Goal: Information Seeking & Learning: Learn about a topic

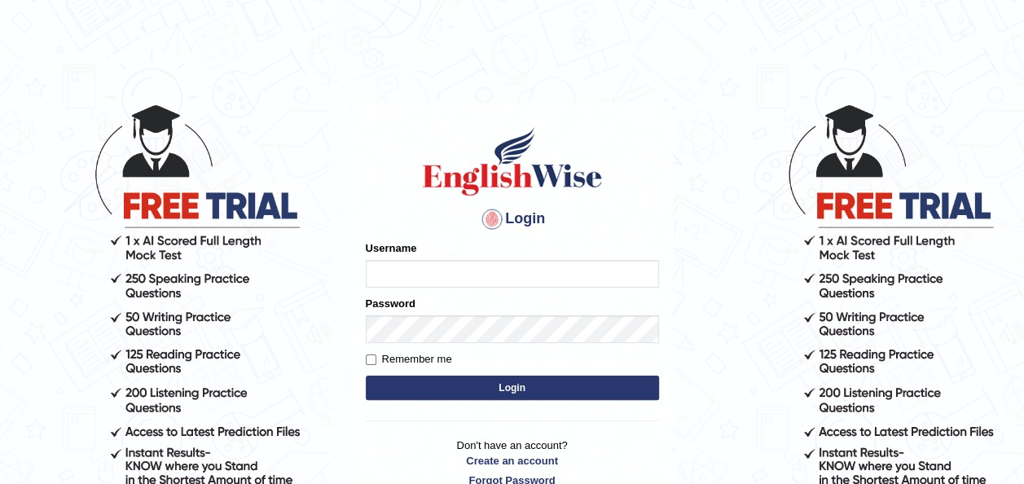
type input "Jepkoech"
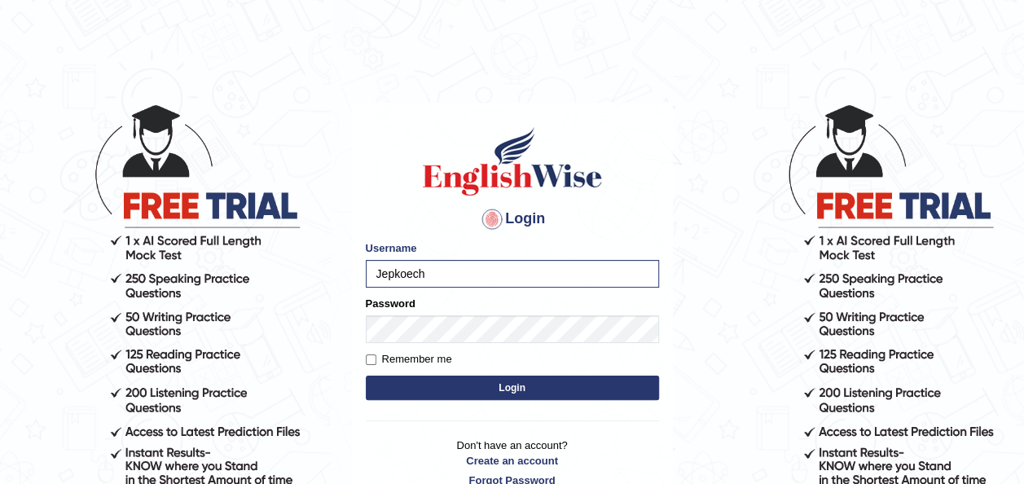
click at [461, 388] on button "Login" at bounding box center [512, 387] width 293 height 24
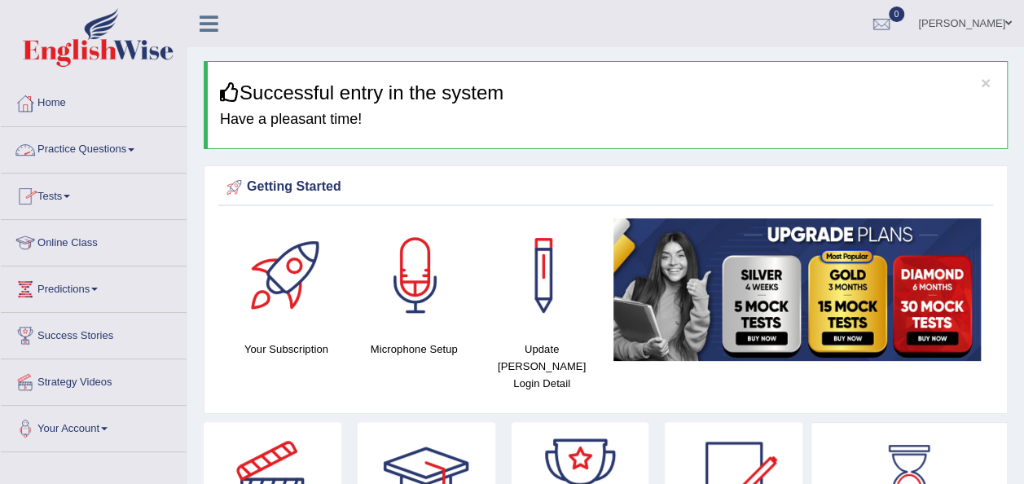
click at [74, 200] on link "Tests" at bounding box center [94, 193] width 186 height 41
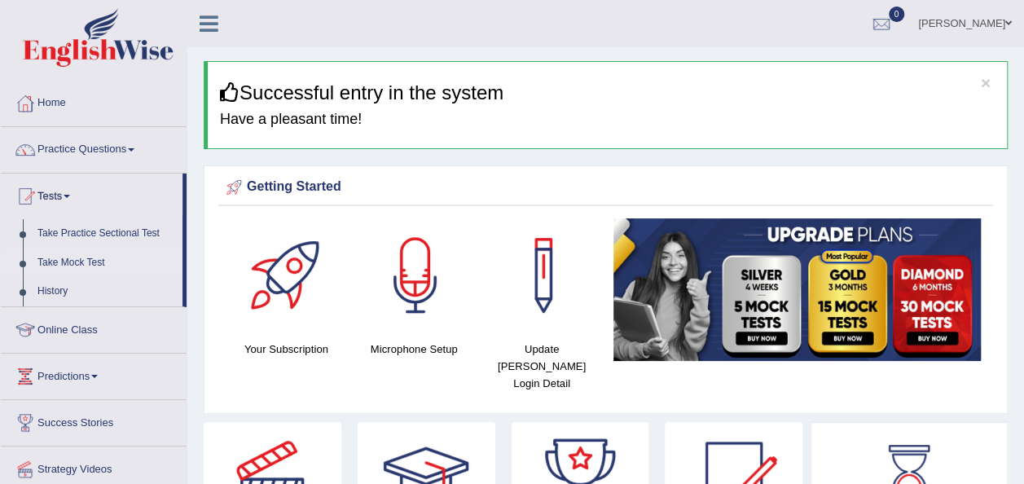
click at [68, 261] on link "Take Mock Test" at bounding box center [106, 262] width 152 height 29
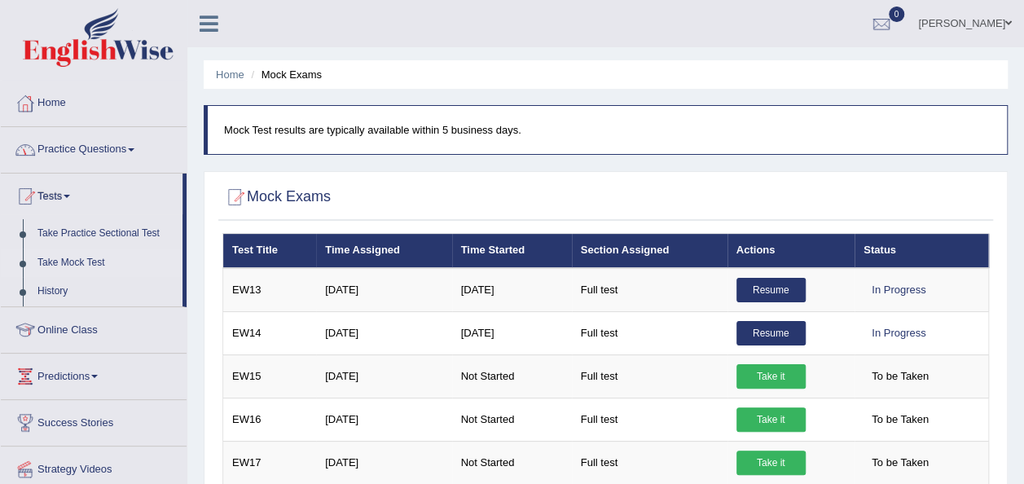
click at [135, 154] on link "Practice Questions" at bounding box center [94, 147] width 186 height 41
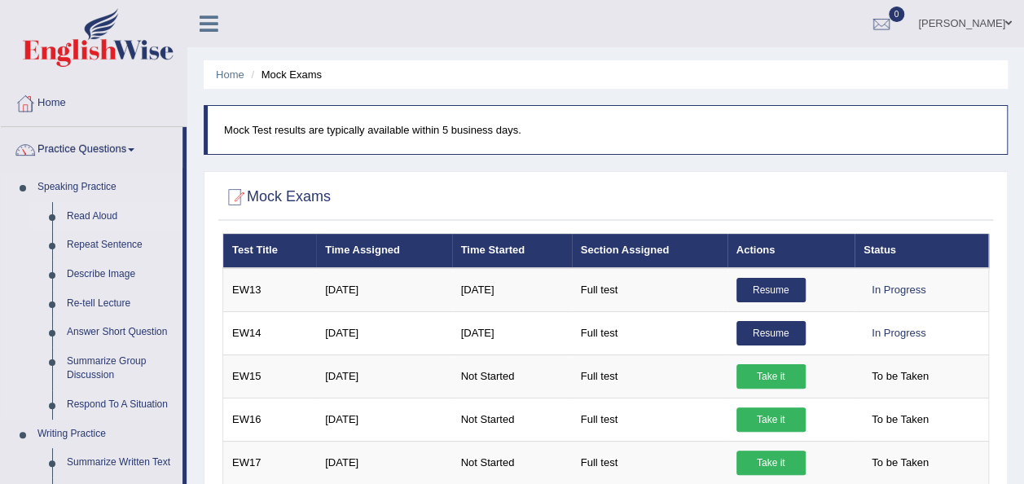
click at [96, 213] on link "Read Aloud" at bounding box center [120, 216] width 123 height 29
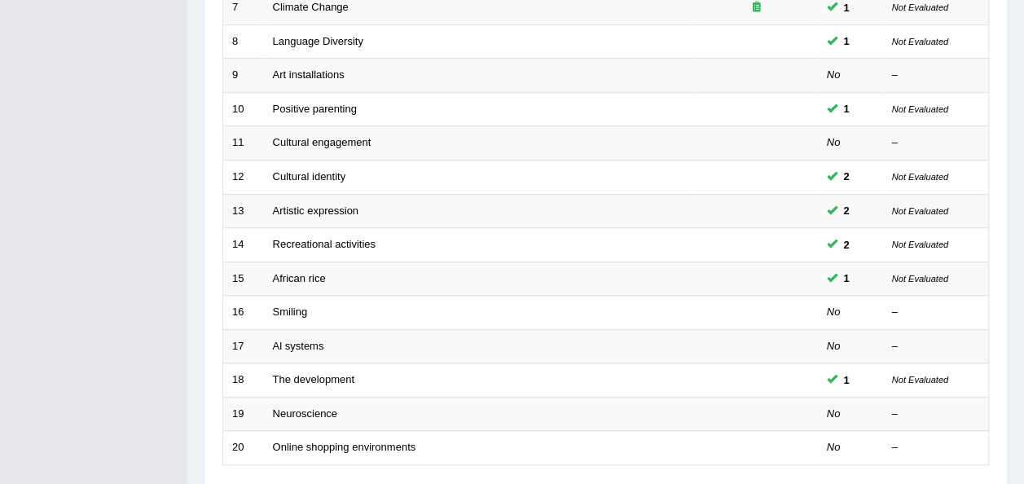
scroll to position [586, 0]
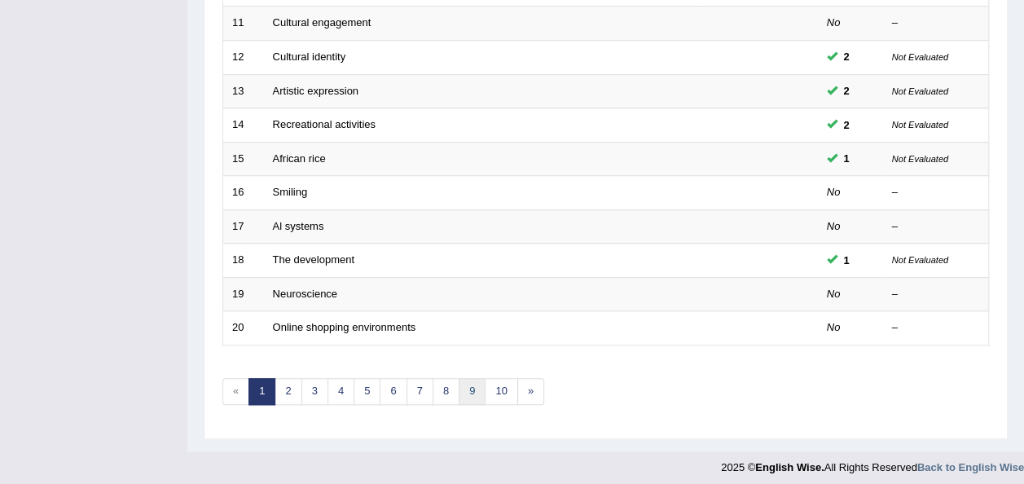
click at [466, 380] on link "9" at bounding box center [471, 391] width 27 height 27
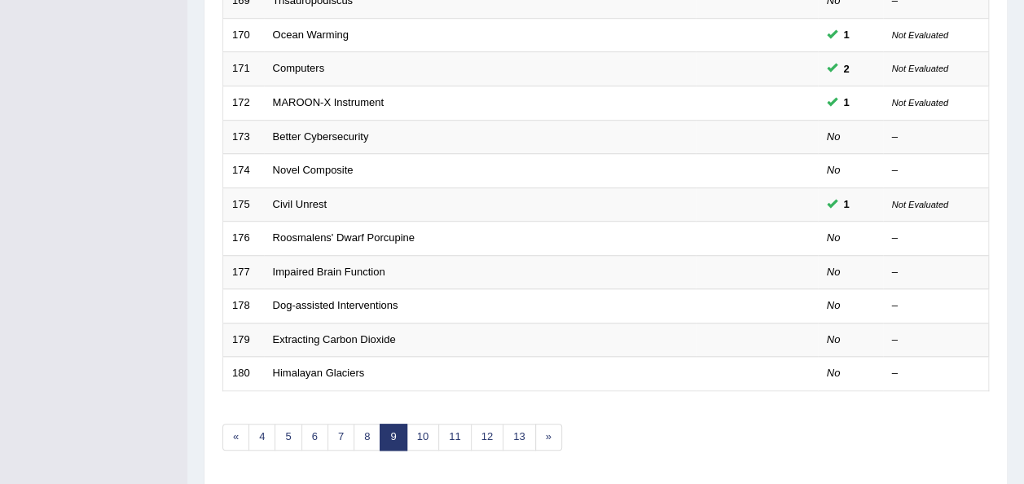
scroll to position [586, 0]
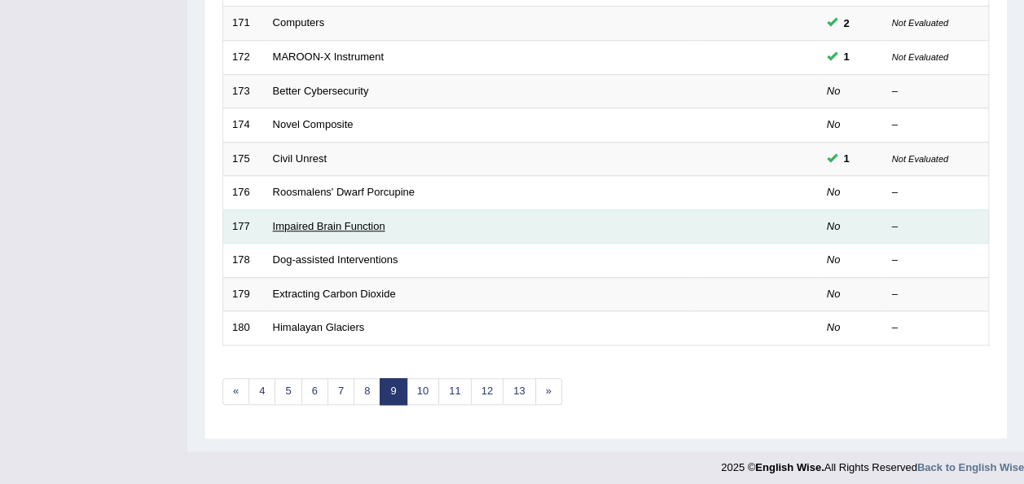
click at [327, 222] on link "Impaired Brain Function" at bounding box center [329, 226] width 112 height 12
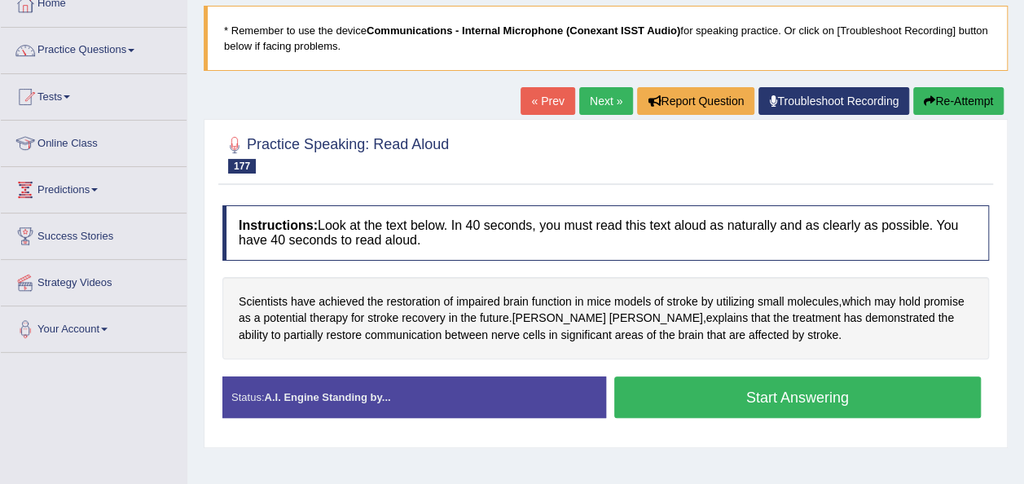
scroll to position [132, 0]
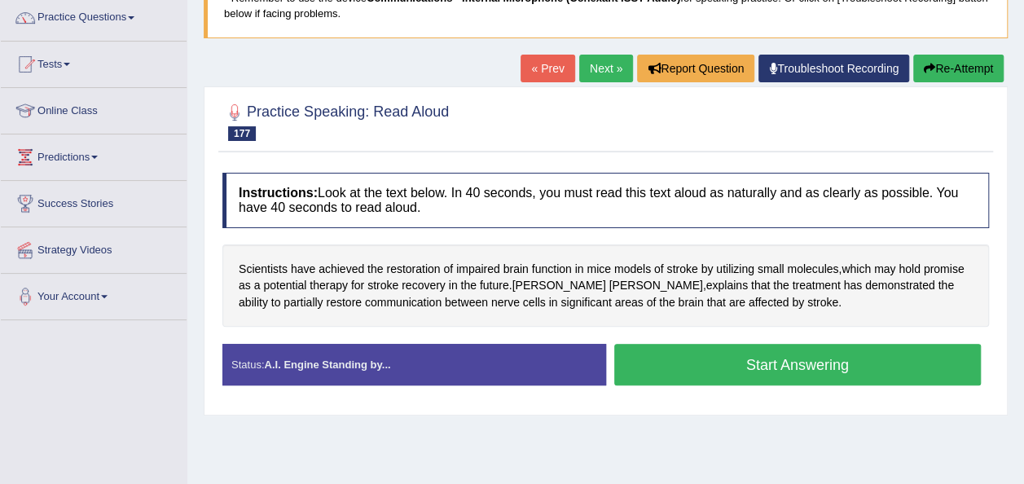
click at [671, 372] on button "Start Answering" at bounding box center [797, 365] width 367 height 42
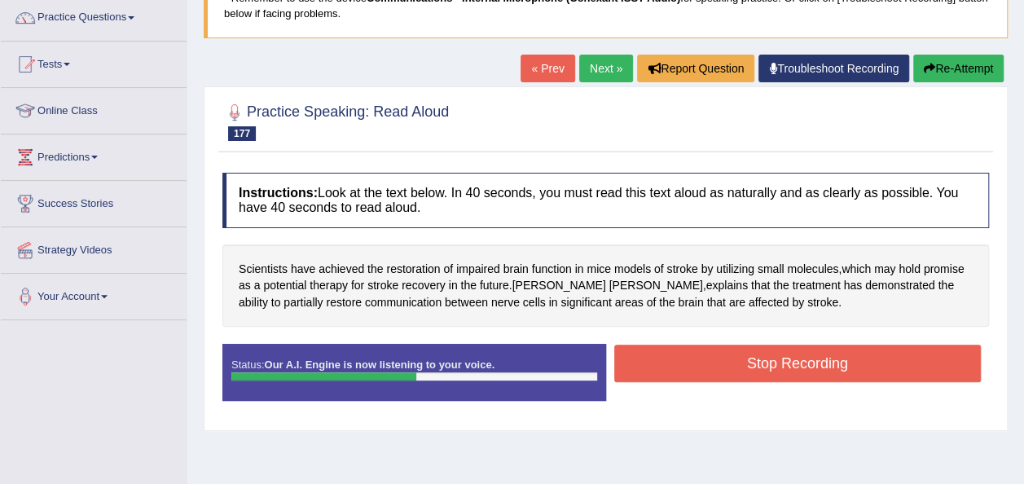
click at [671, 372] on button "Stop Recording" at bounding box center [797, 362] width 367 height 37
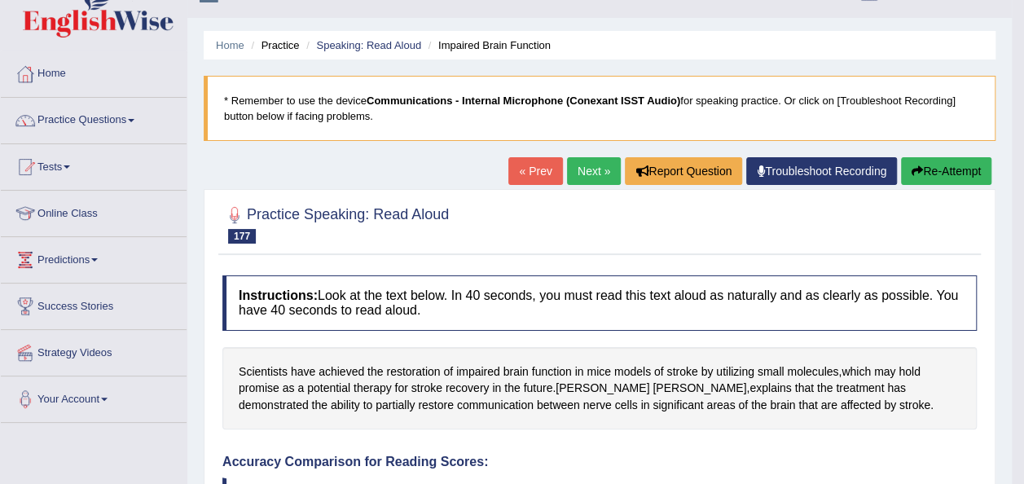
scroll to position [0, 0]
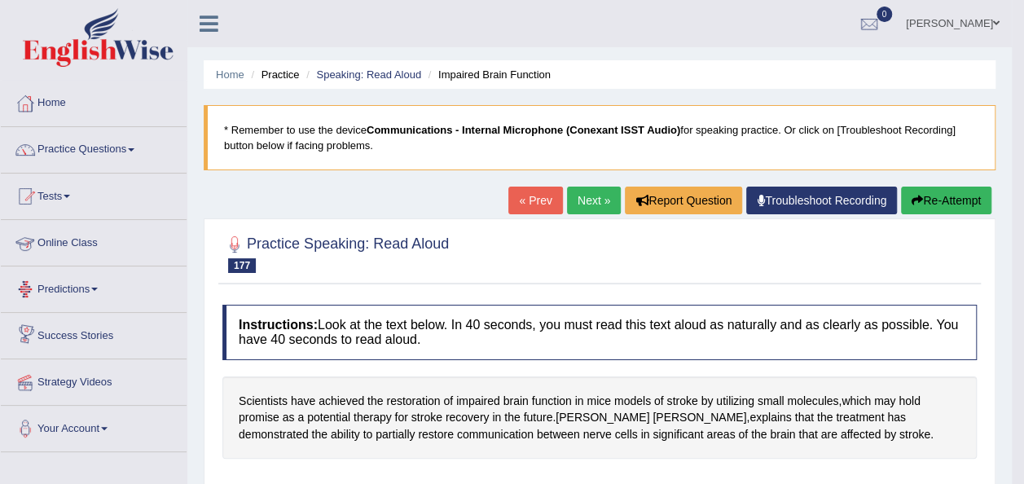
click at [75, 244] on link "Online Class" at bounding box center [94, 240] width 186 height 41
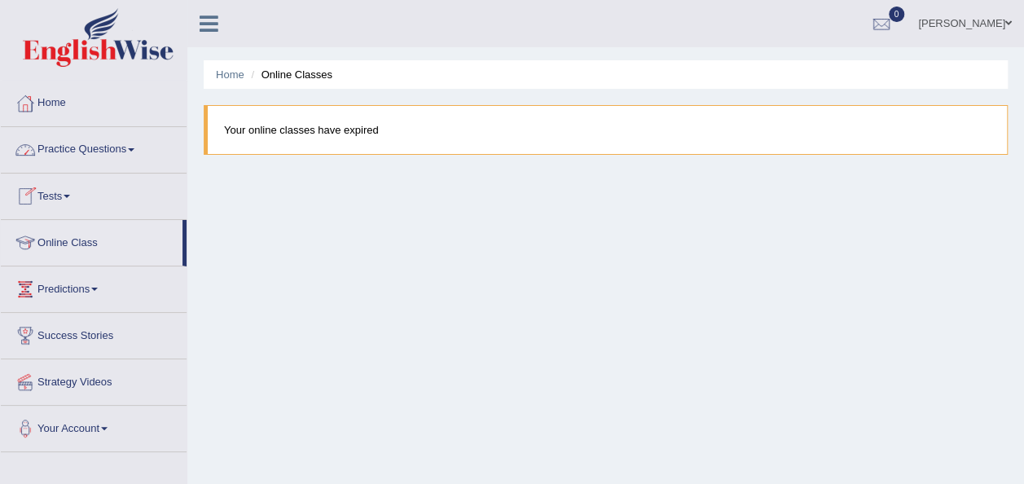
click at [73, 199] on link "Tests" at bounding box center [94, 193] width 186 height 41
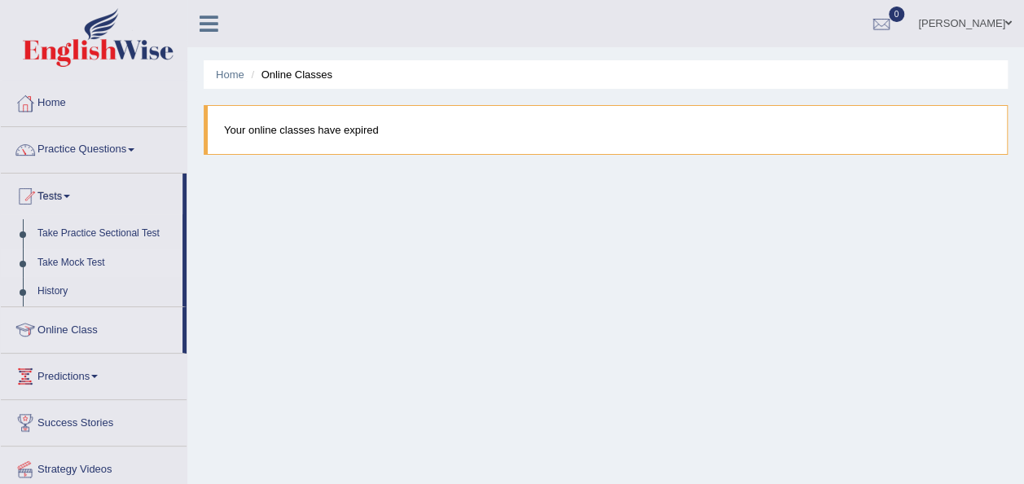
click at [72, 262] on link "Take Mock Test" at bounding box center [106, 262] width 152 height 29
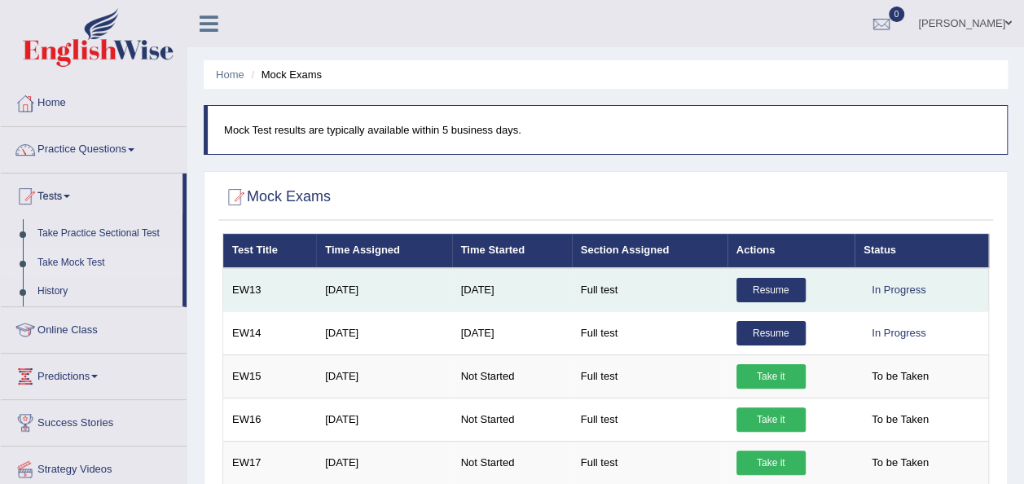
click at [759, 287] on link "Resume" at bounding box center [770, 290] width 69 height 24
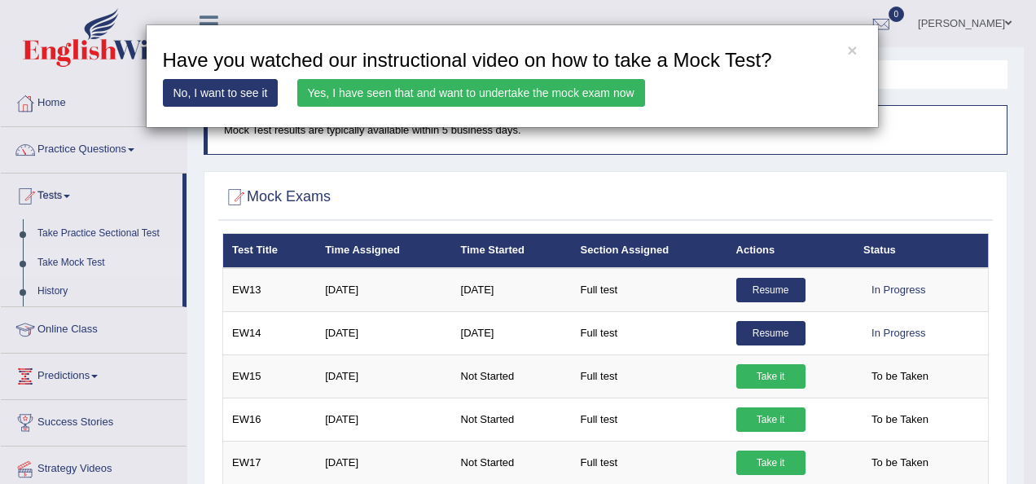
click at [751, 377] on div "× Have you watched our instructional video on how to take a Mock Test? No, I wa…" at bounding box center [518, 242] width 1036 height 484
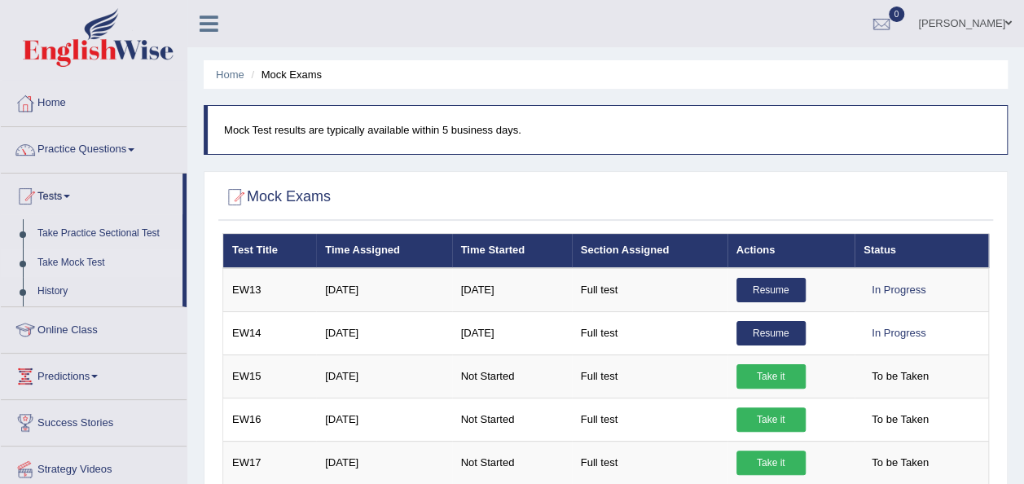
click at [751, 377] on link "Take it" at bounding box center [770, 376] width 69 height 24
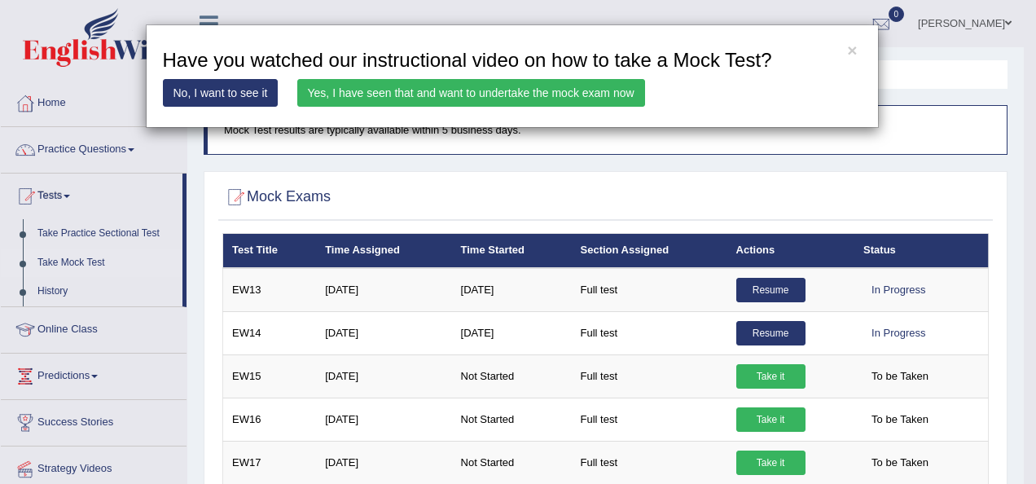
click at [466, 98] on link "Yes, I have seen that and want to undertake the mock exam now" at bounding box center [471, 93] width 348 height 28
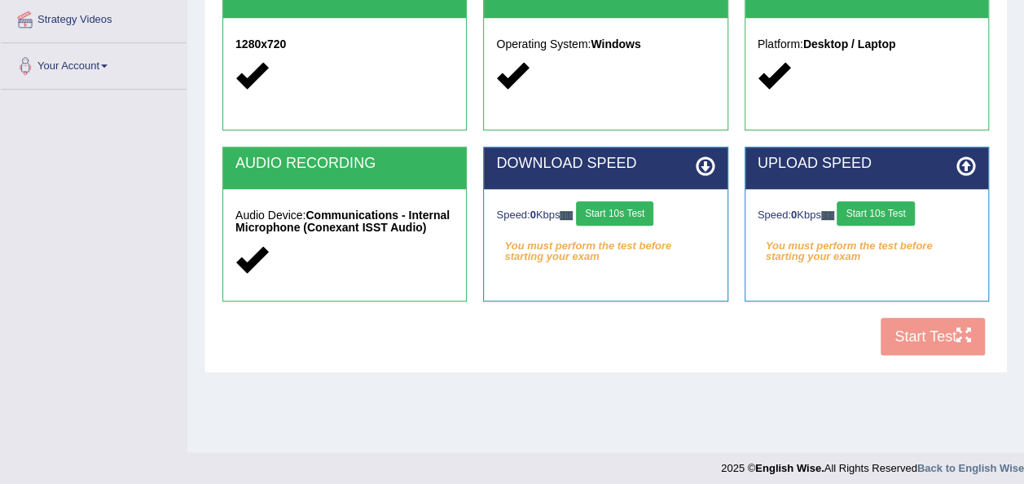
scroll to position [371, 0]
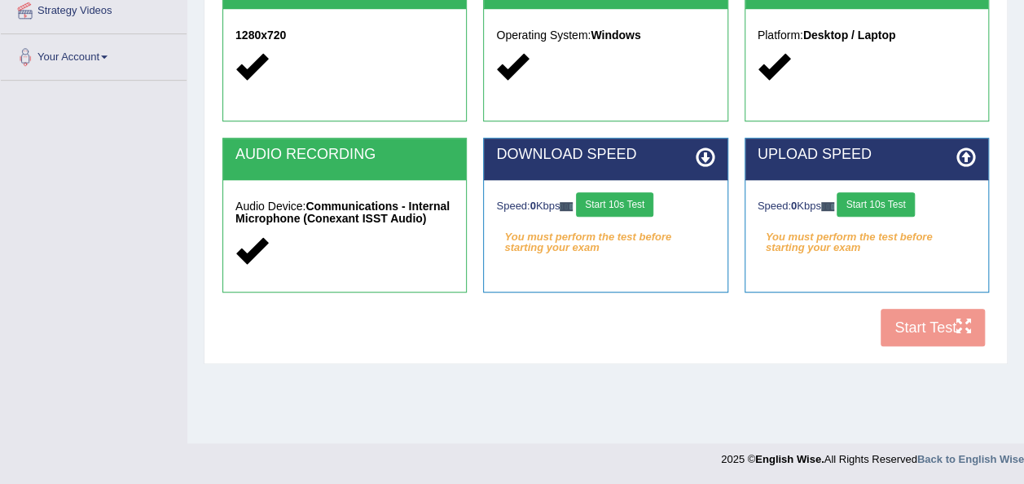
click at [611, 205] on button "Start 10s Test" at bounding box center [614, 204] width 77 height 24
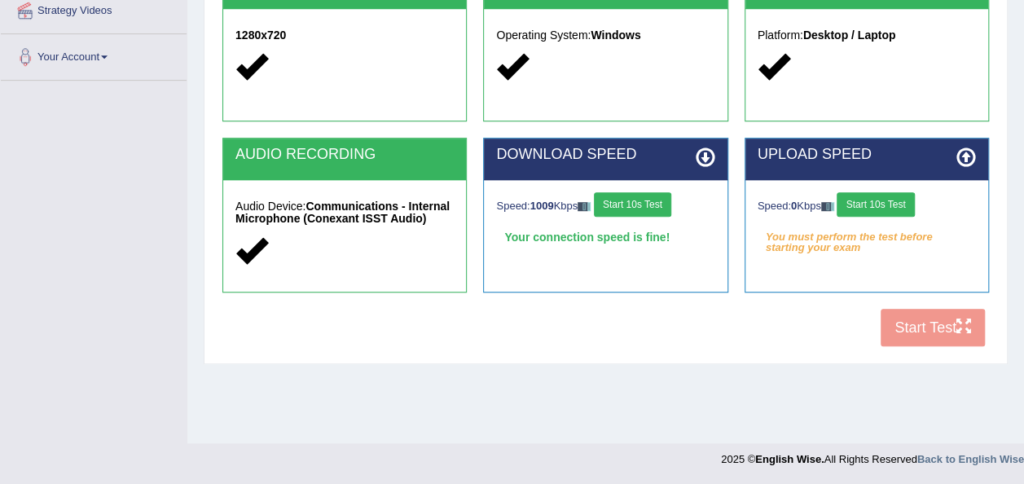
click at [862, 201] on button "Start 10s Test" at bounding box center [874, 204] width 77 height 24
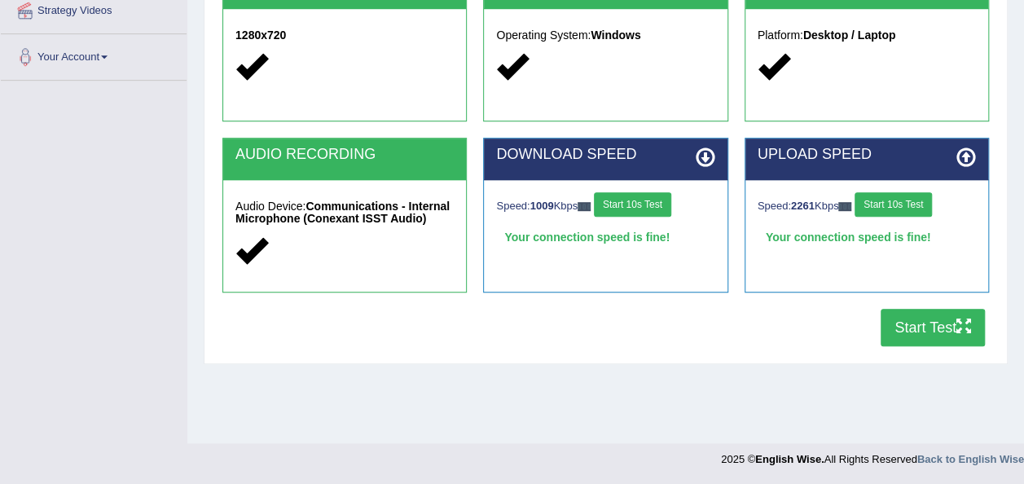
click at [907, 318] on button "Start Test" at bounding box center [932, 327] width 104 height 37
click at [930, 327] on button "Start Test" at bounding box center [932, 327] width 104 height 37
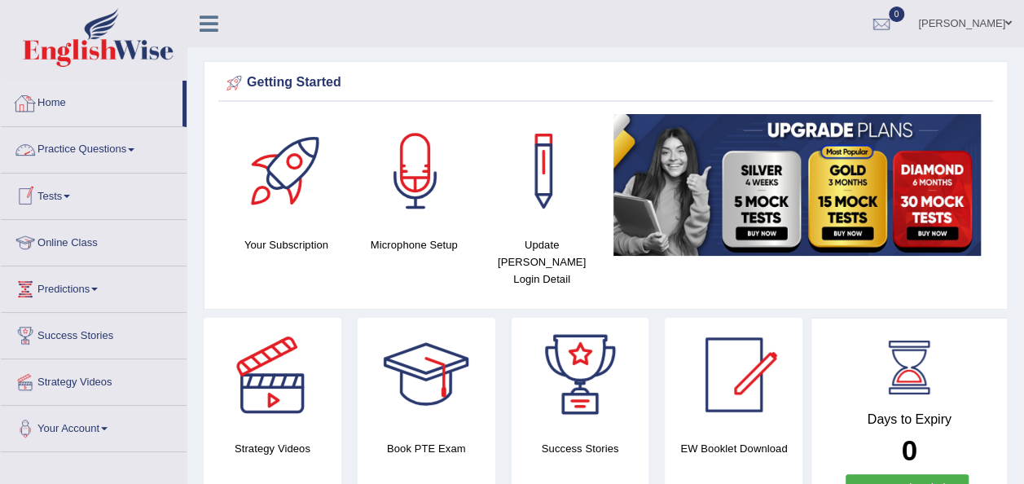
click at [49, 102] on link "Home" at bounding box center [92, 101] width 182 height 41
click at [893, 20] on div at bounding box center [881, 24] width 24 height 24
click at [814, 68] on strong "See All Alerts" at bounding box center [778, 68] width 72 height 13
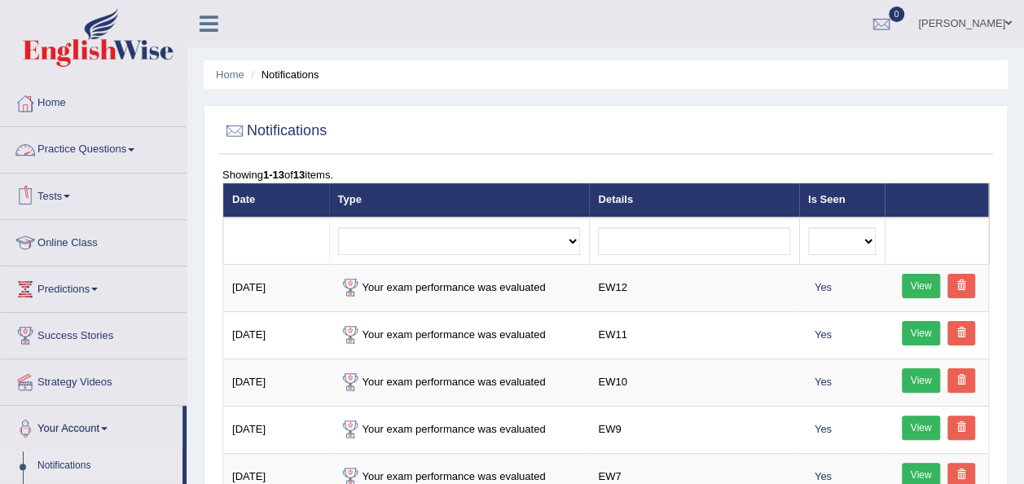
click at [138, 143] on link "Practice Questions" at bounding box center [94, 147] width 186 height 41
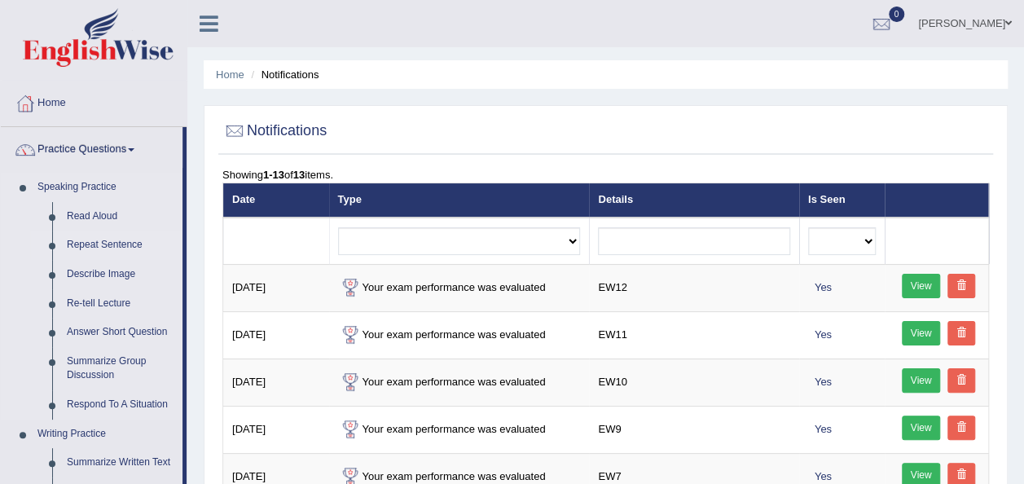
click at [99, 243] on link "Repeat Sentence" at bounding box center [120, 244] width 123 height 29
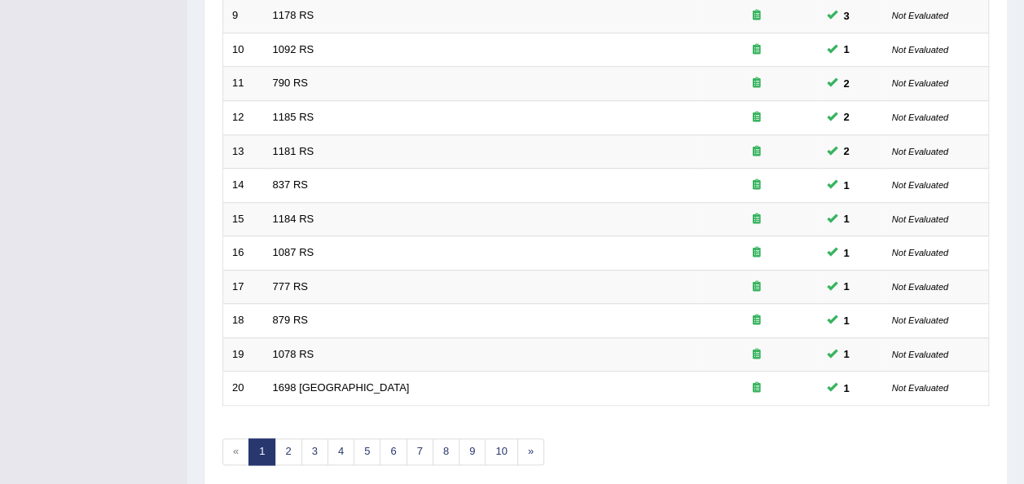
scroll to position [586, 0]
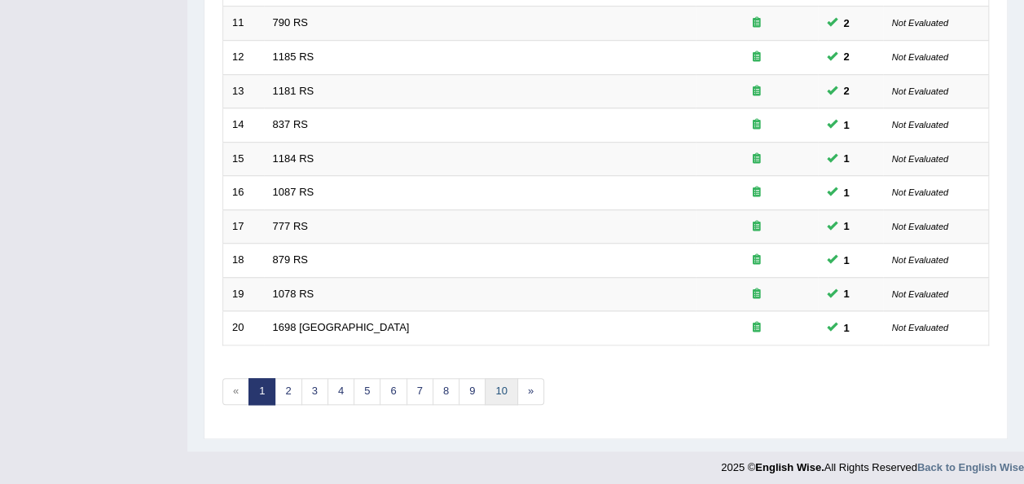
click at [497, 387] on link "10" at bounding box center [501, 391] width 33 height 27
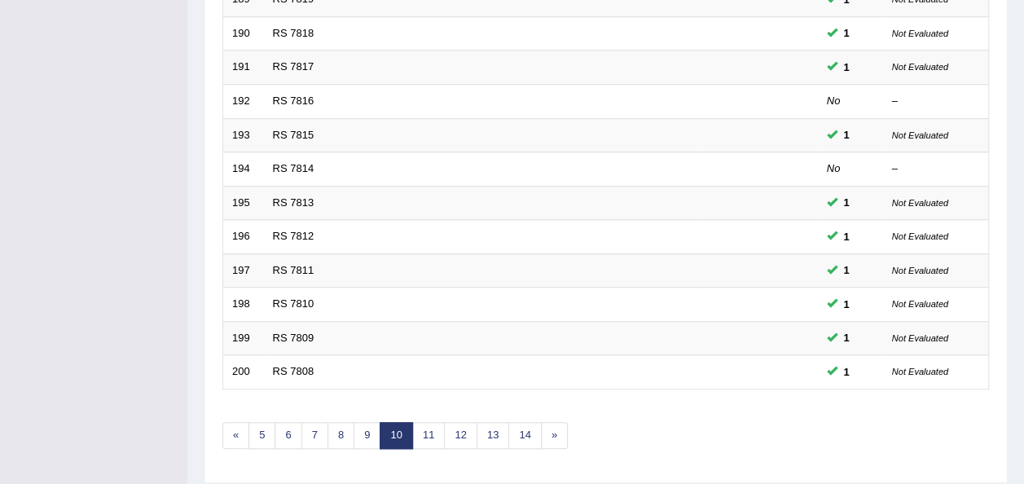
scroll to position [554, 0]
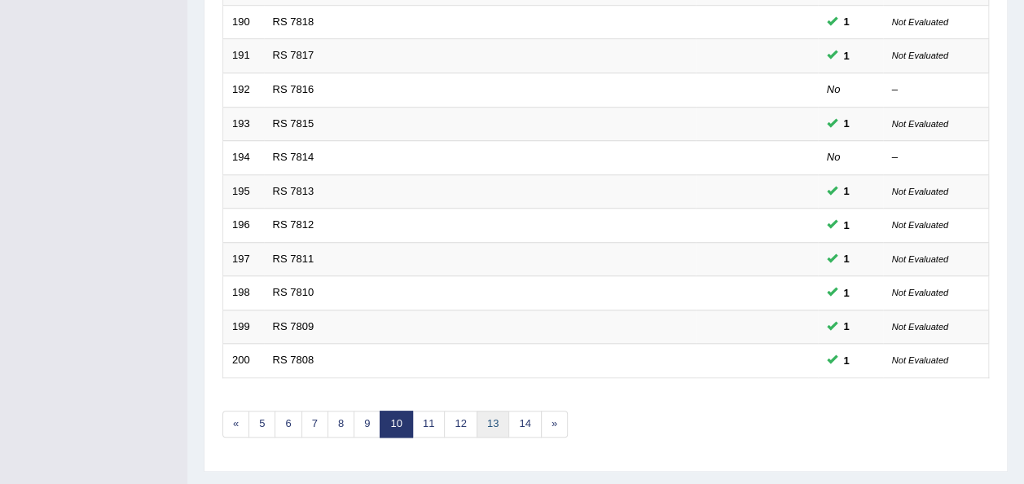
click at [494, 418] on link "13" at bounding box center [492, 423] width 33 height 27
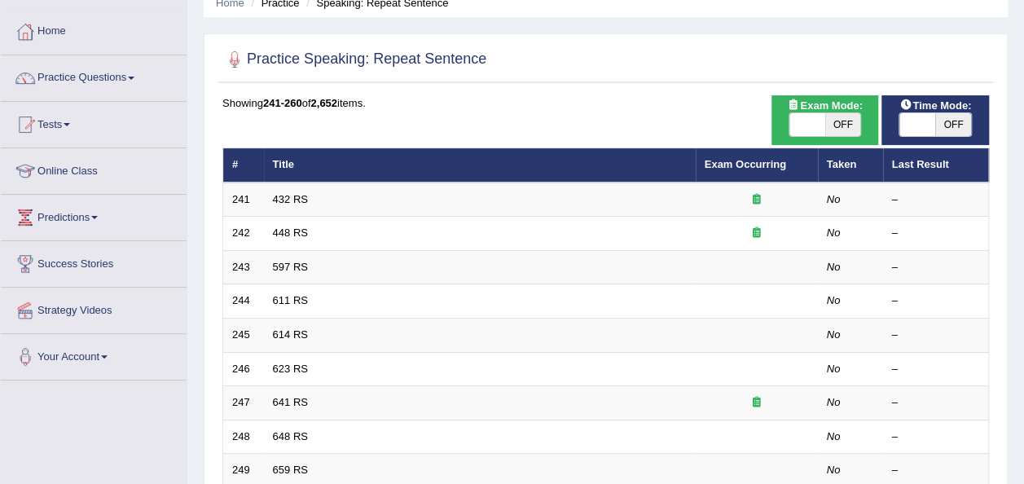
scroll to position [228, 0]
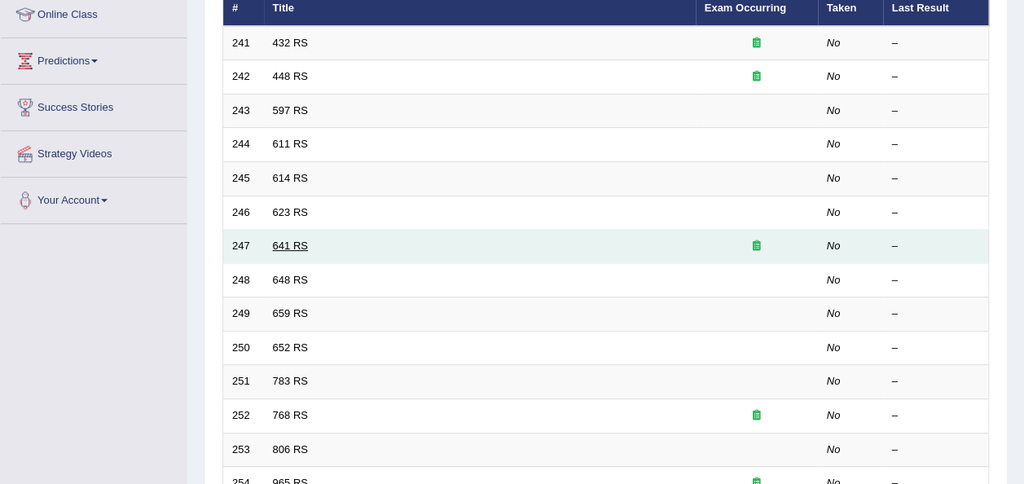
click at [283, 239] on link "641 RS" at bounding box center [290, 245] width 35 height 12
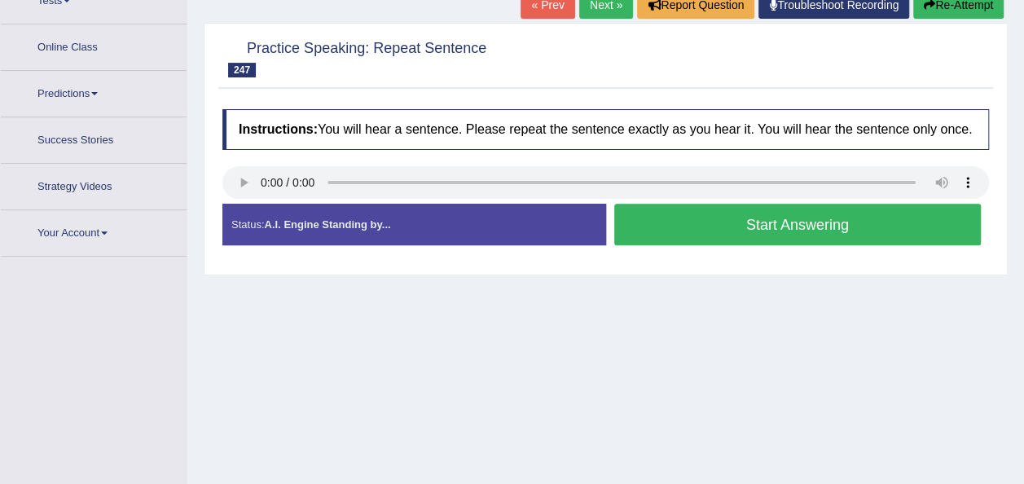
scroll to position [225, 0]
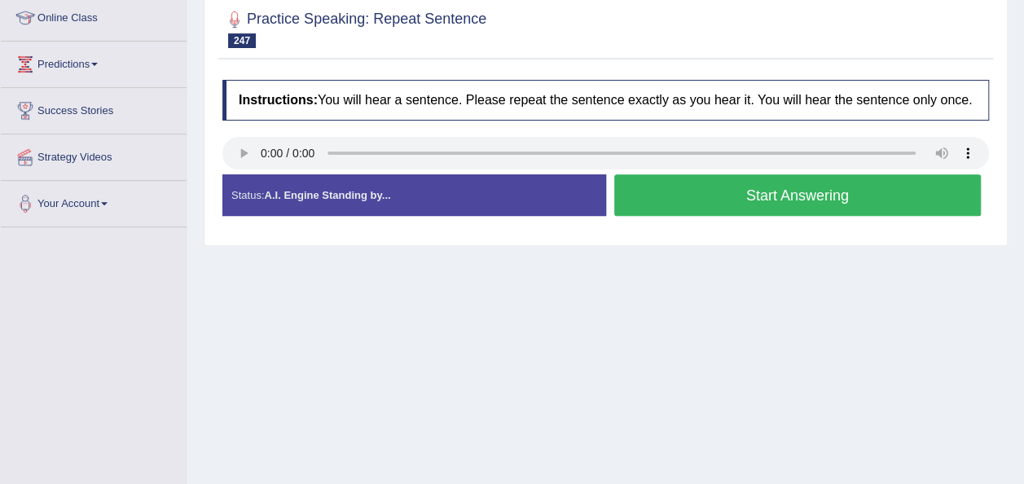
click at [630, 203] on button "Start Answering" at bounding box center [797, 195] width 367 height 42
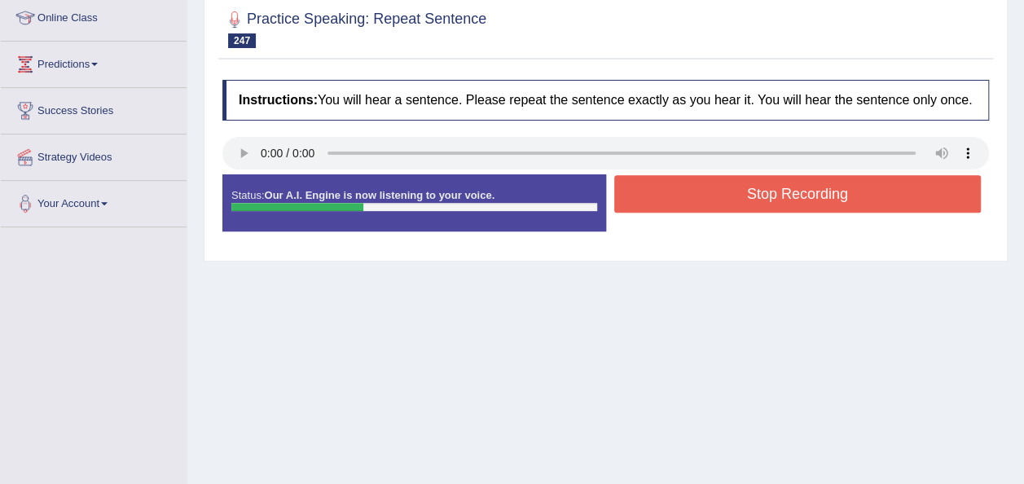
click at [630, 203] on button "Stop Recording" at bounding box center [797, 193] width 367 height 37
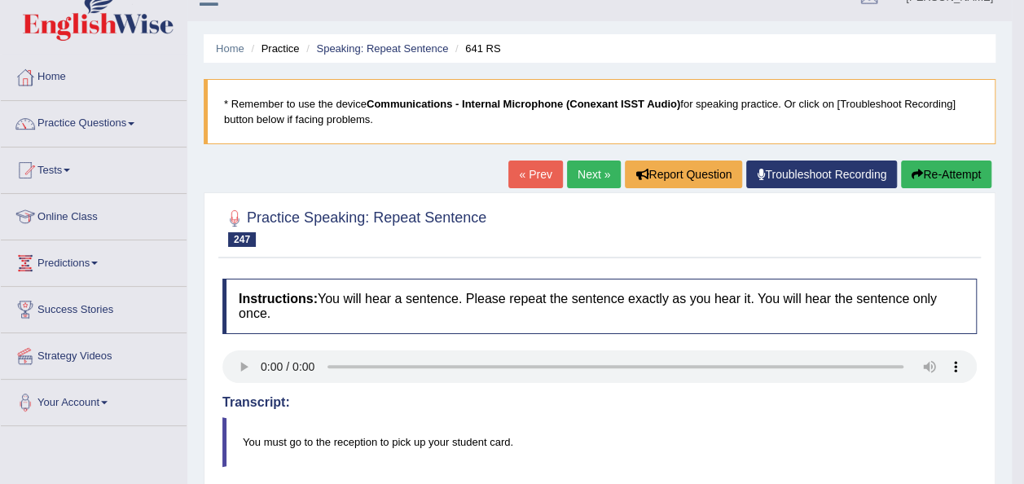
scroll to position [0, 0]
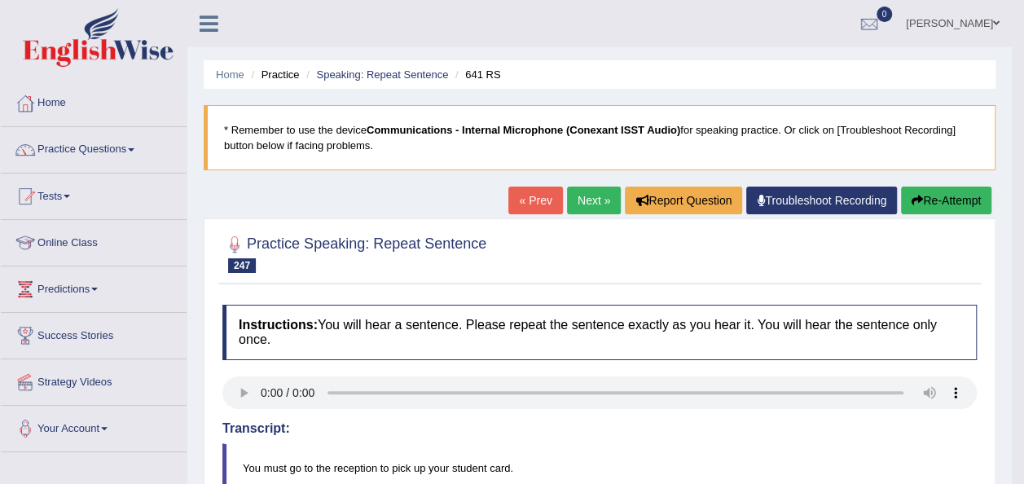
click at [596, 191] on link "Next »" at bounding box center [594, 200] width 54 height 28
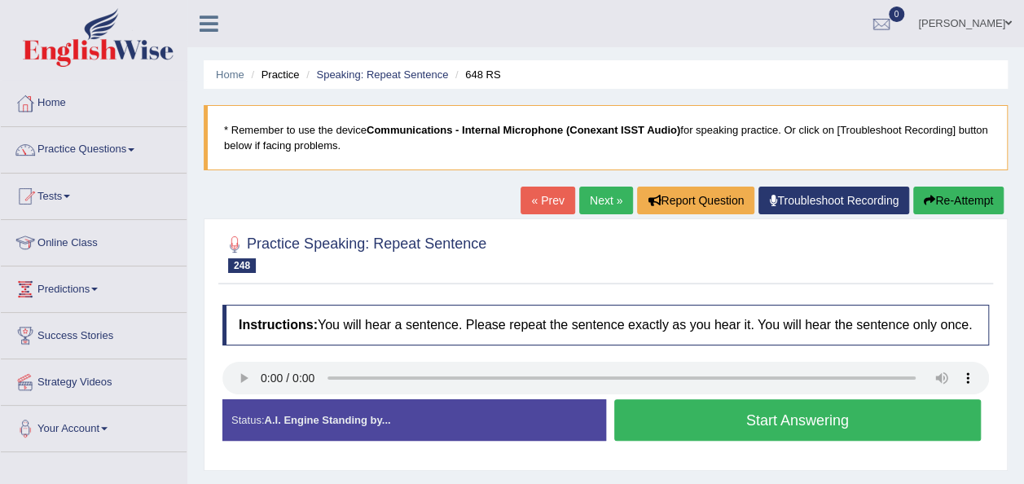
click at [655, 417] on button "Start Answering" at bounding box center [797, 420] width 367 height 42
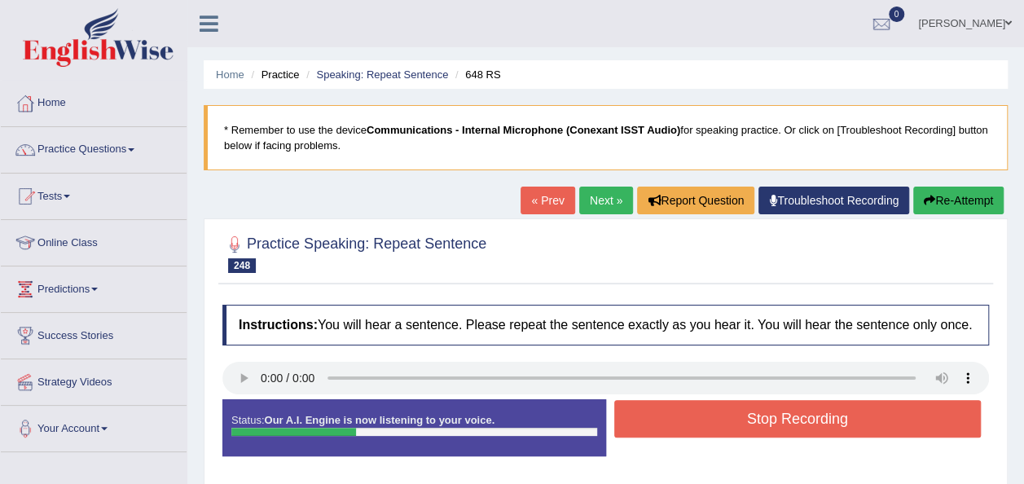
click at [655, 417] on button "Stop Recording" at bounding box center [797, 418] width 367 height 37
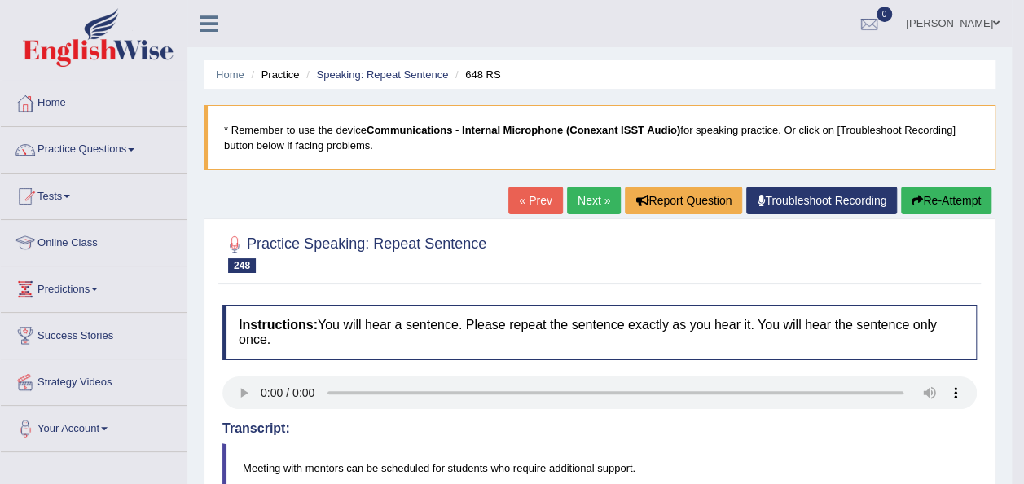
click at [591, 206] on link "Next »" at bounding box center [594, 200] width 54 height 28
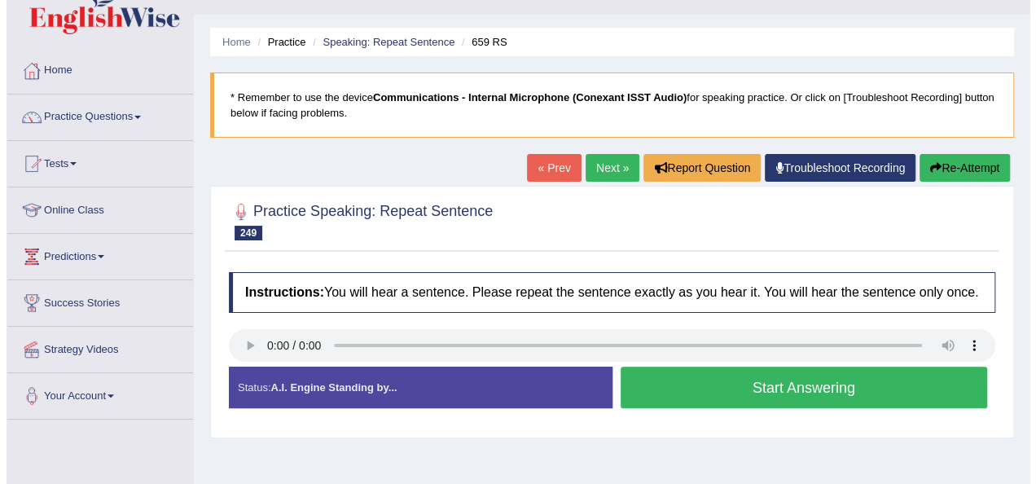
scroll to position [81, 0]
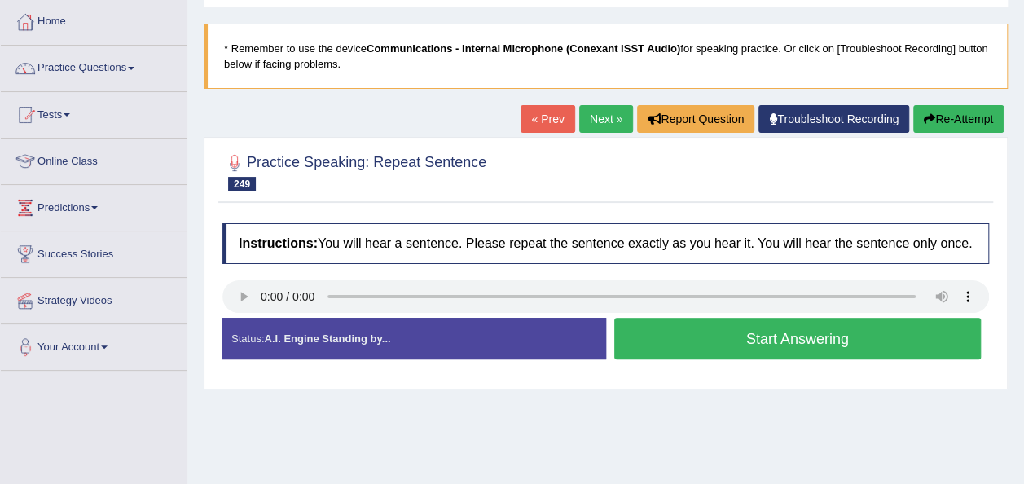
click at [678, 331] on button "Start Answering" at bounding box center [797, 339] width 367 height 42
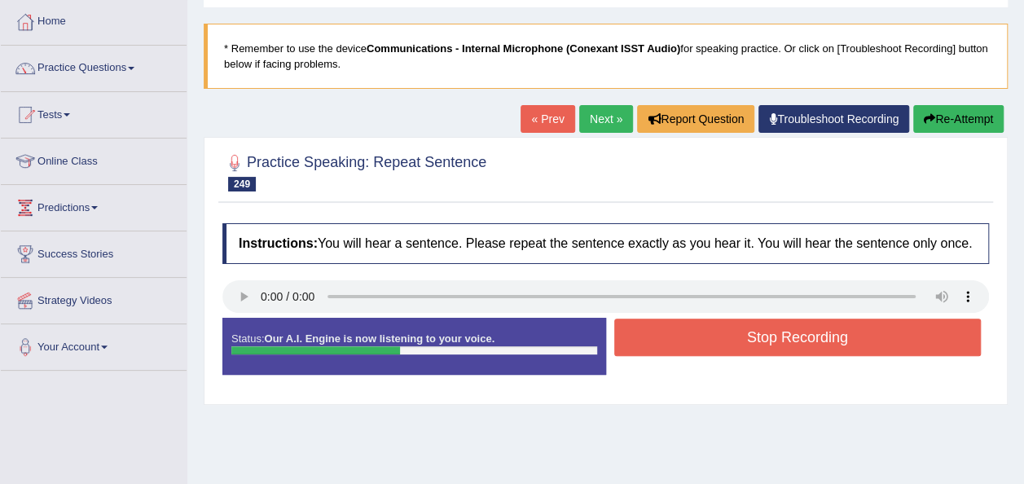
click at [678, 331] on button "Stop Recording" at bounding box center [797, 336] width 367 height 37
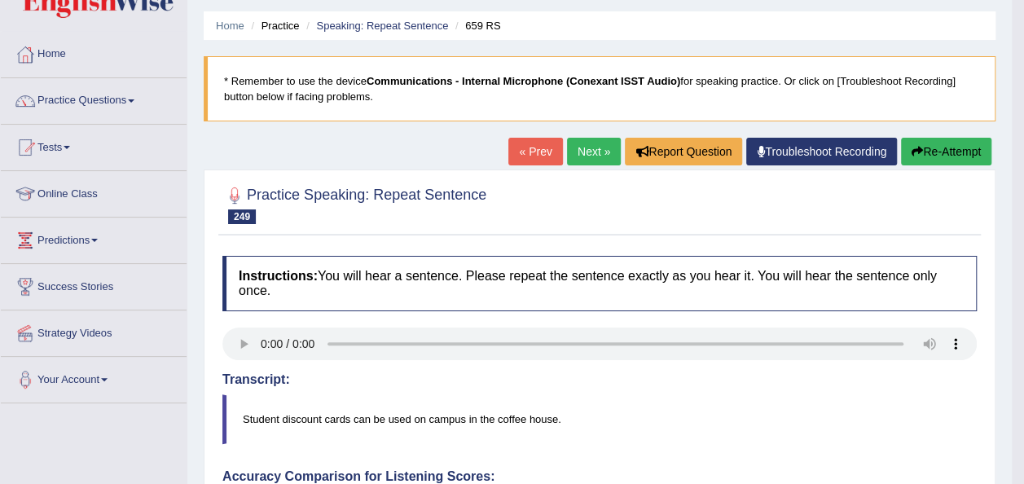
scroll to position [0, 0]
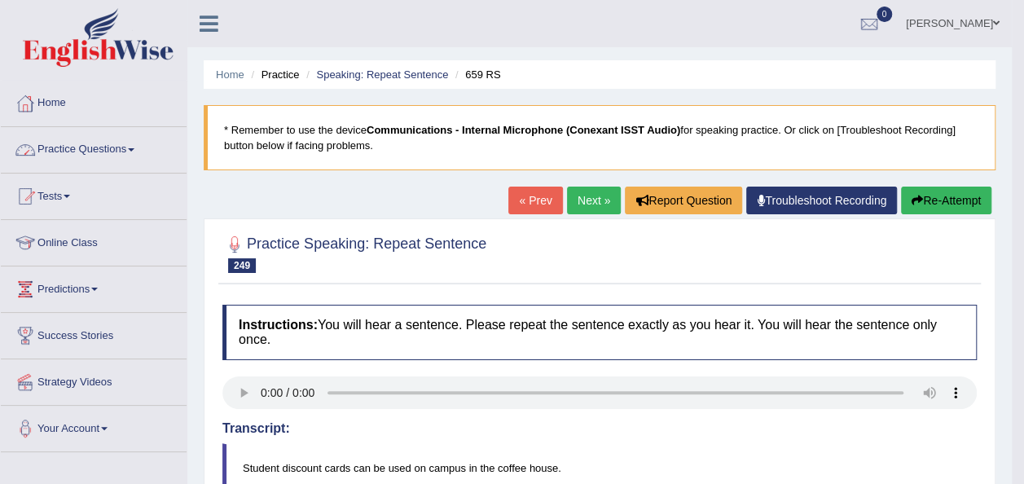
click at [134, 148] on span at bounding box center [131, 149] width 7 height 3
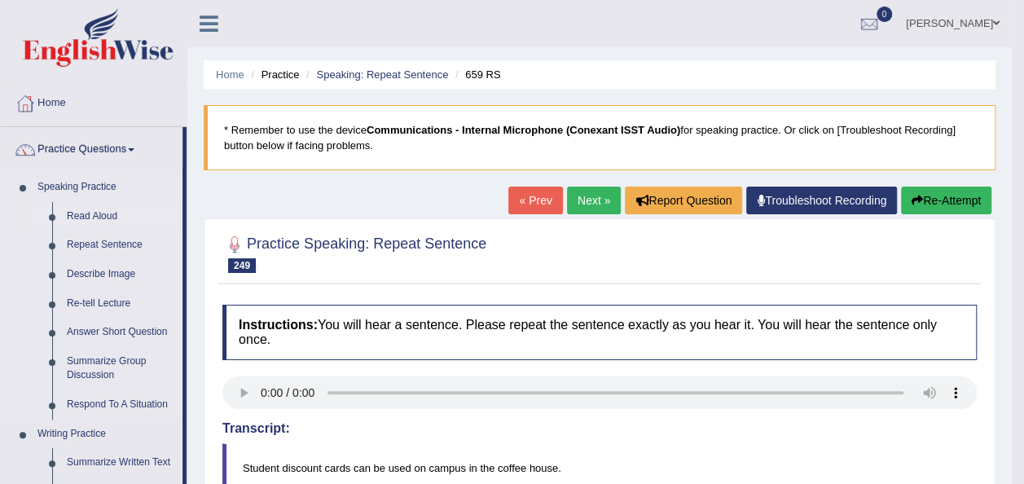
click at [100, 216] on link "Read Aloud" at bounding box center [120, 216] width 123 height 29
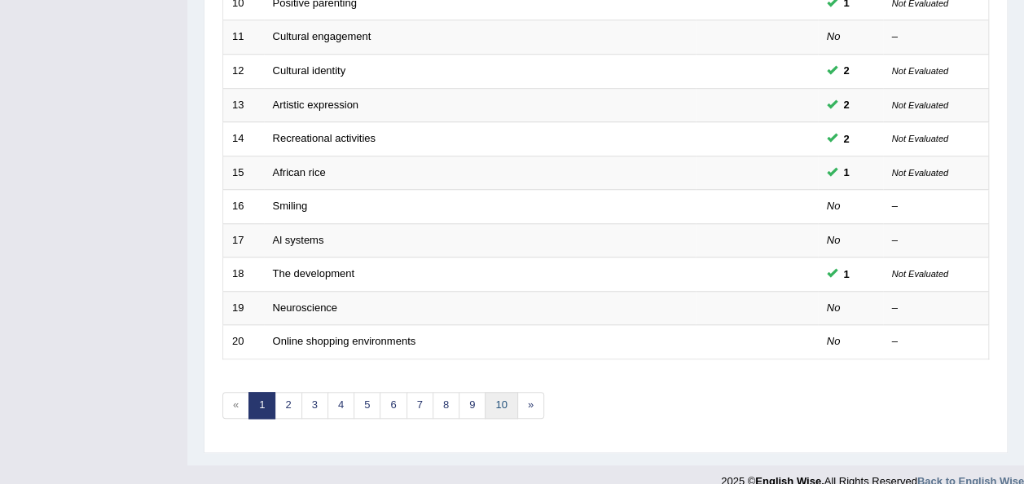
scroll to position [586, 0]
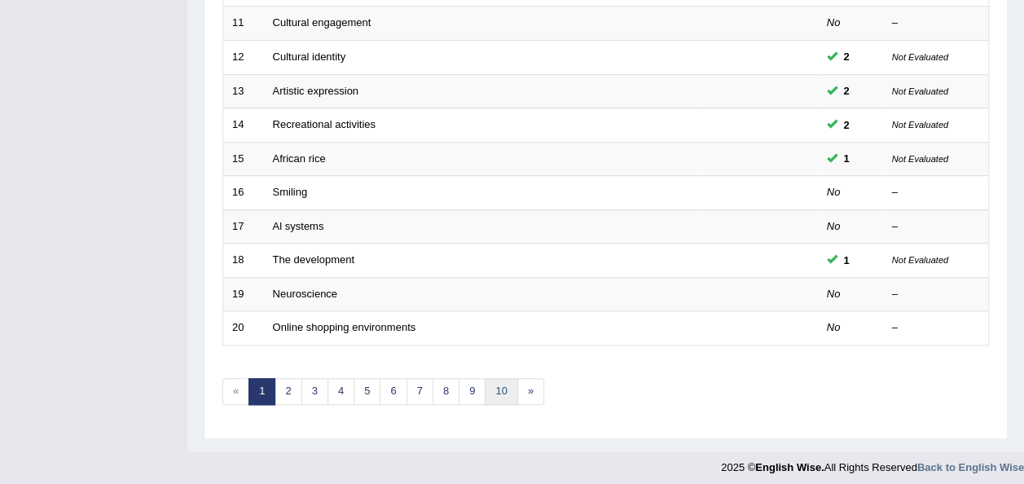
click at [500, 385] on link "10" at bounding box center [501, 391] width 33 height 27
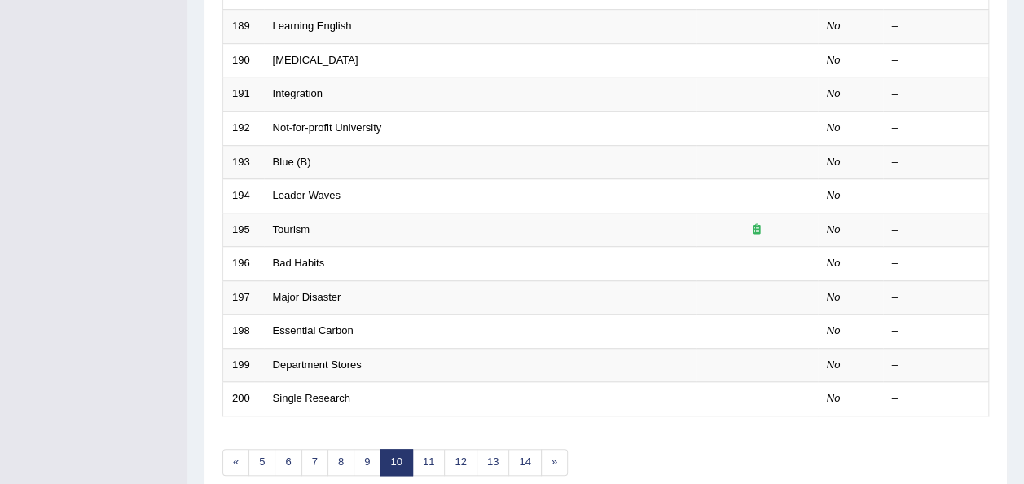
scroll to position [521, 0]
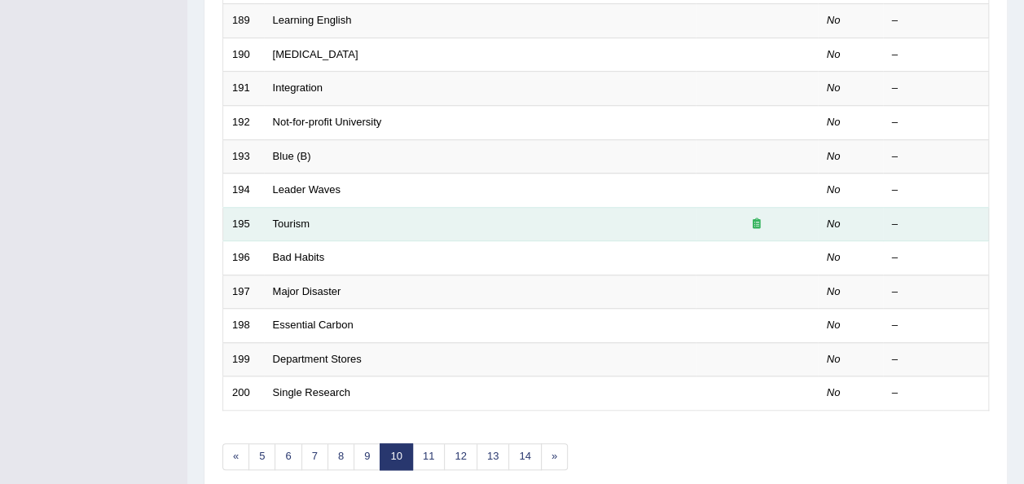
click at [292, 210] on td "Tourism" at bounding box center [480, 224] width 432 height 34
click at [292, 217] on link "Tourism" at bounding box center [291, 223] width 37 height 12
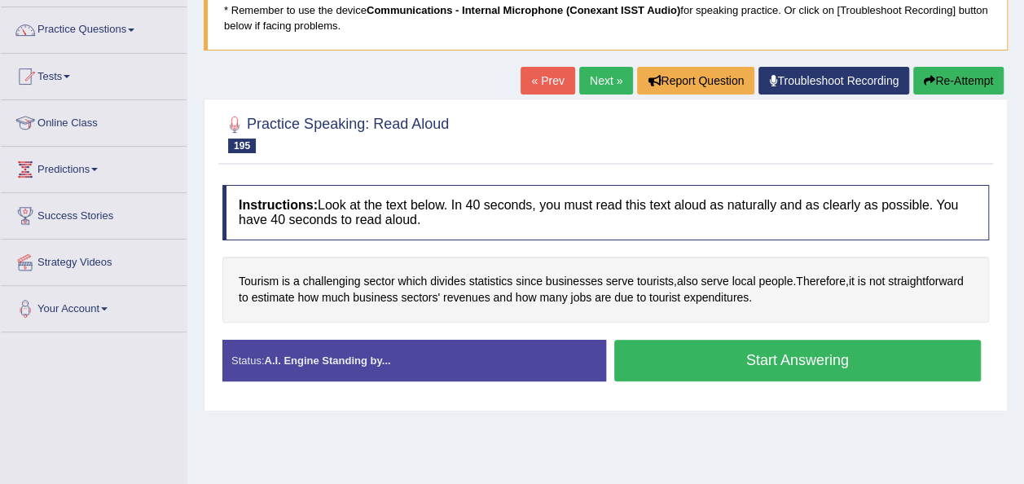
scroll to position [130, 0]
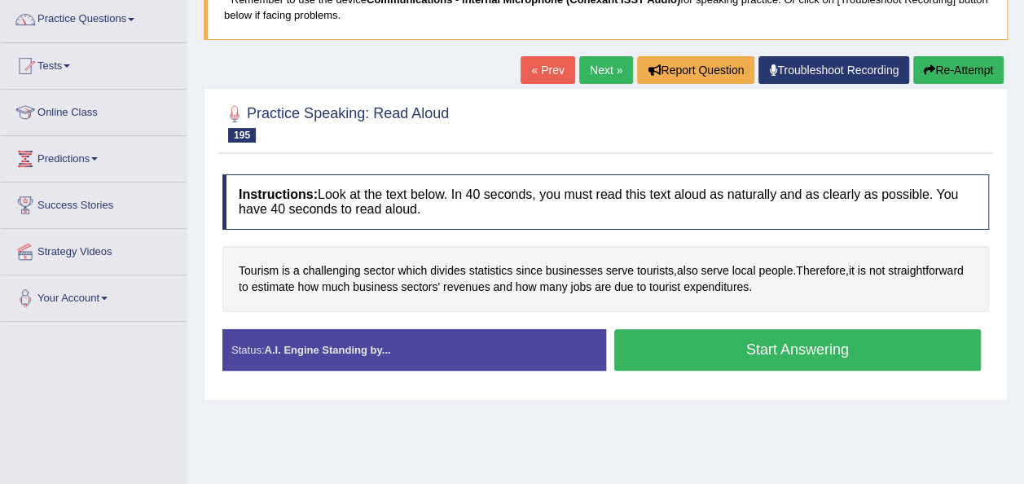
click at [706, 353] on button "Start Answering" at bounding box center [797, 350] width 367 height 42
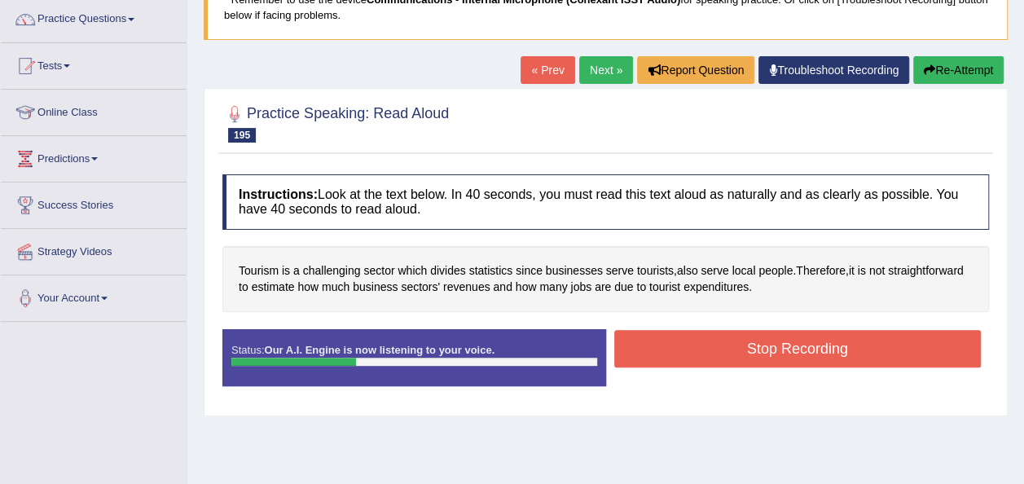
click at [706, 353] on button "Stop Recording" at bounding box center [797, 348] width 367 height 37
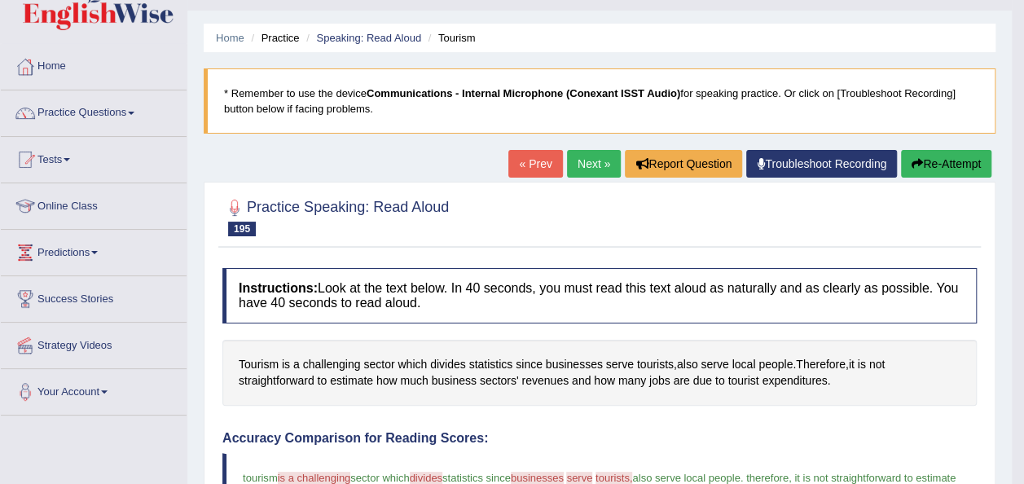
scroll to position [0, 0]
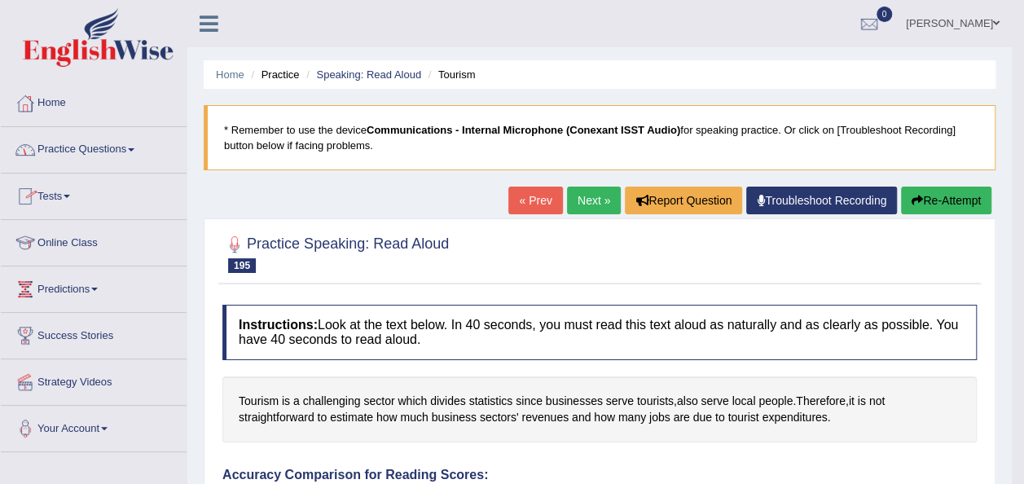
click at [135, 143] on link "Practice Questions" at bounding box center [94, 147] width 186 height 41
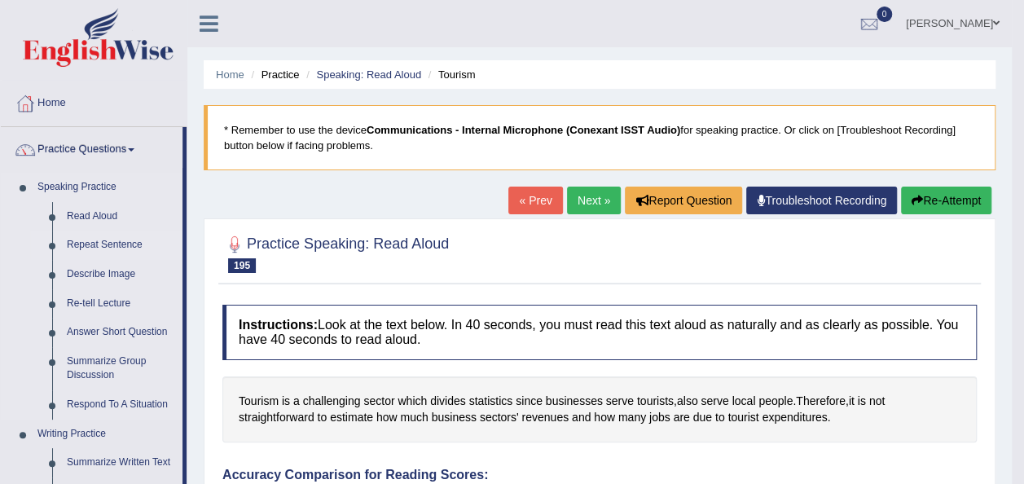
click at [96, 239] on link "Repeat Sentence" at bounding box center [120, 244] width 123 height 29
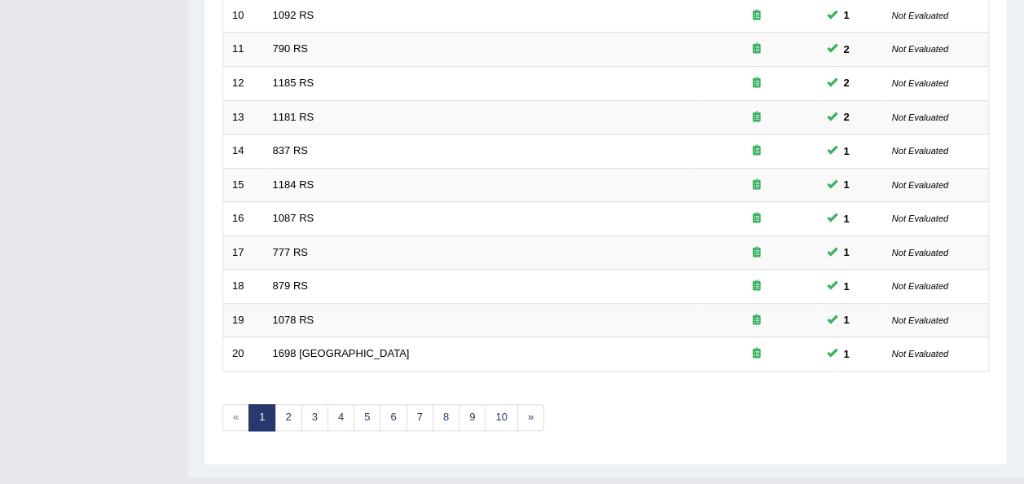
scroll to position [586, 0]
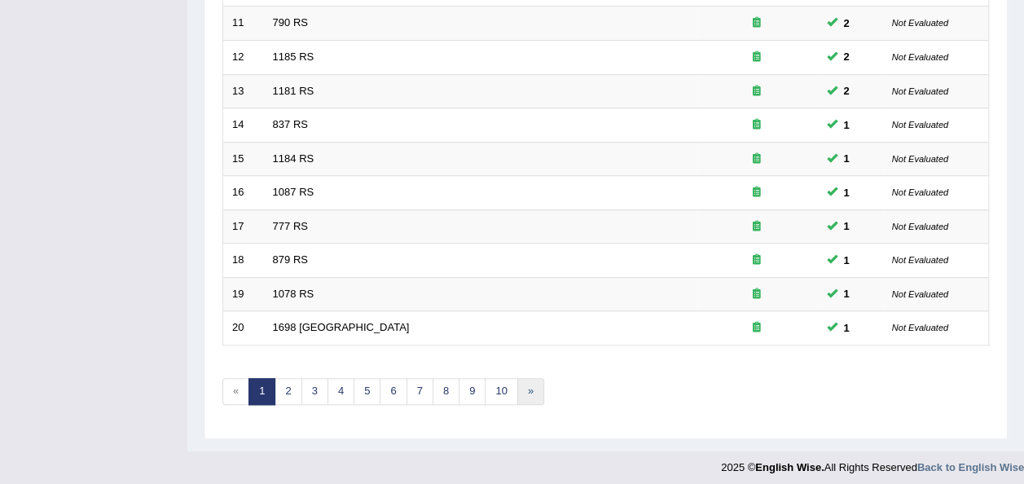
click at [528, 382] on link "»" at bounding box center [530, 391] width 27 height 27
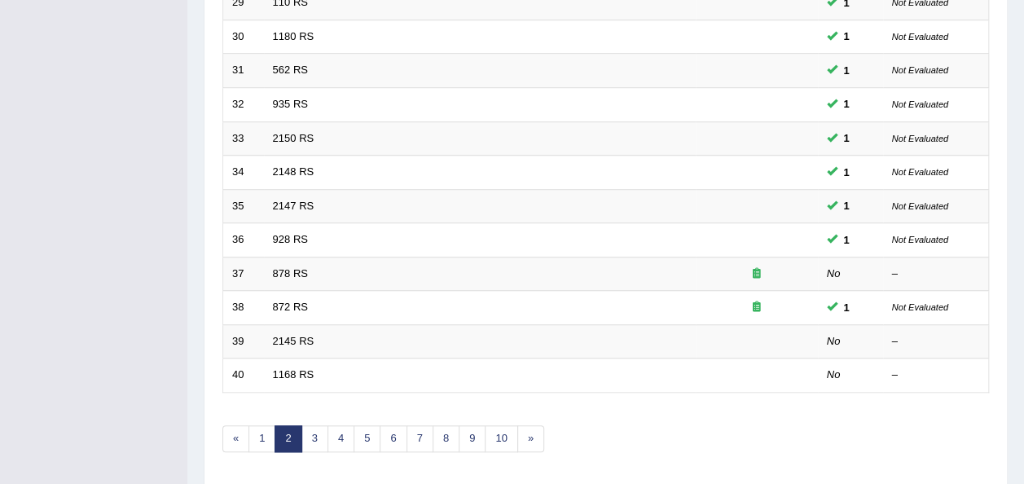
scroll to position [586, 0]
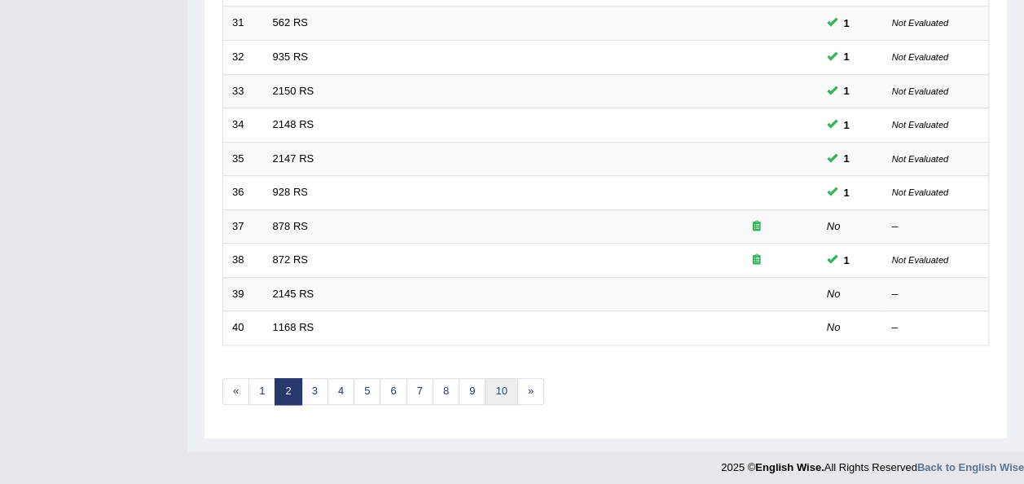
click at [503, 382] on link "10" at bounding box center [501, 391] width 33 height 27
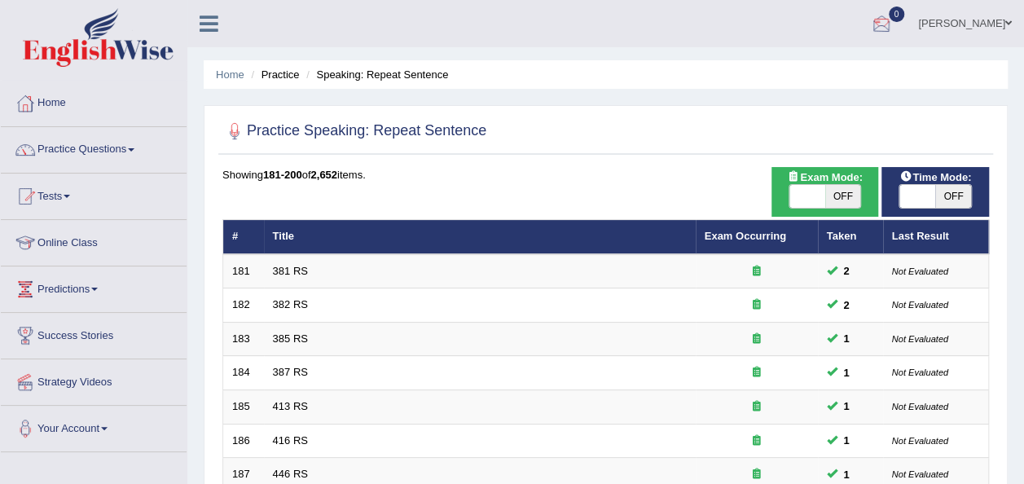
click at [893, 20] on div at bounding box center [881, 24] width 24 height 24
click at [814, 65] on strong "See All Alerts" at bounding box center [778, 68] width 72 height 13
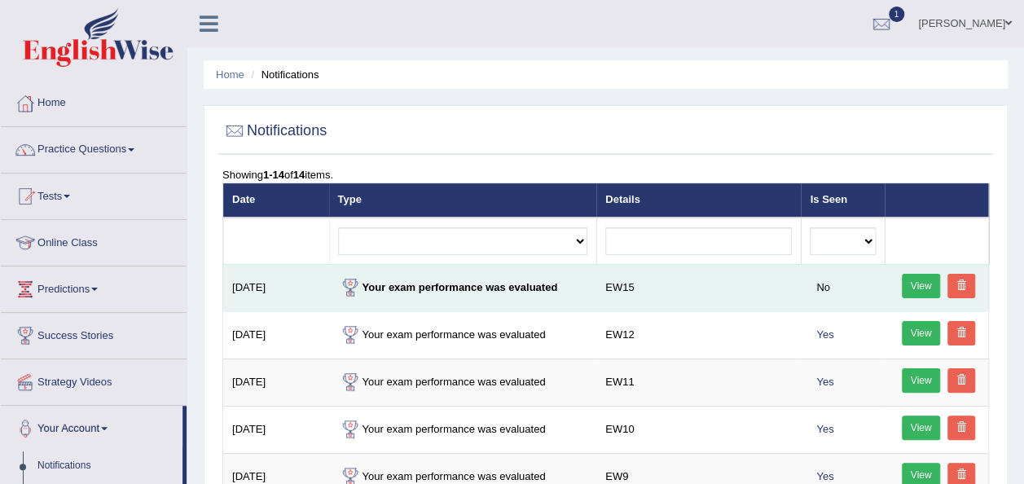
click at [924, 283] on link "View" at bounding box center [921, 286] width 39 height 24
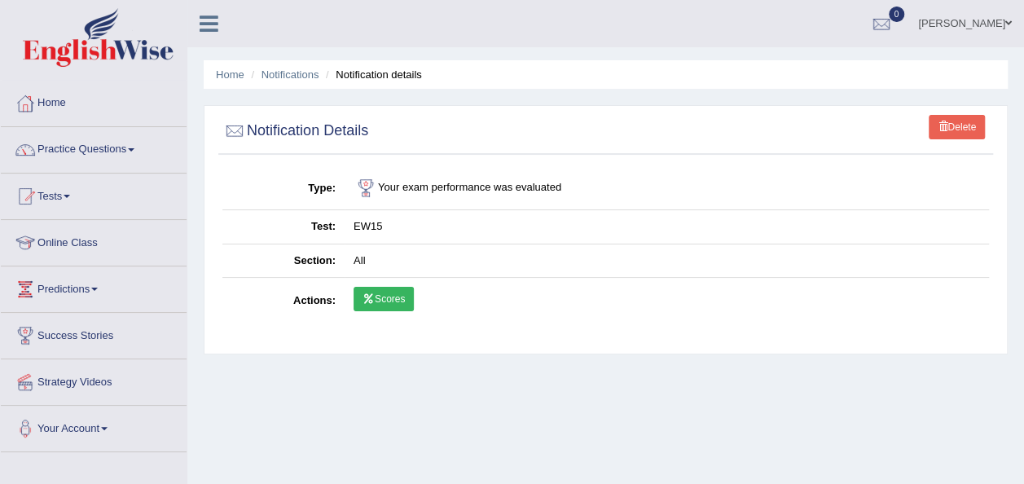
click at [384, 292] on link "Scores" at bounding box center [383, 299] width 60 height 24
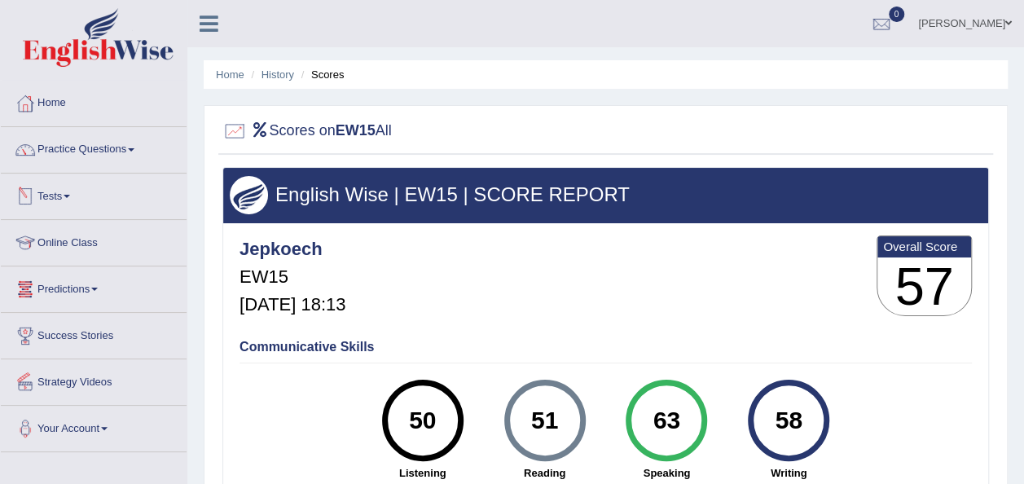
click at [71, 192] on link "Tests" at bounding box center [94, 193] width 186 height 41
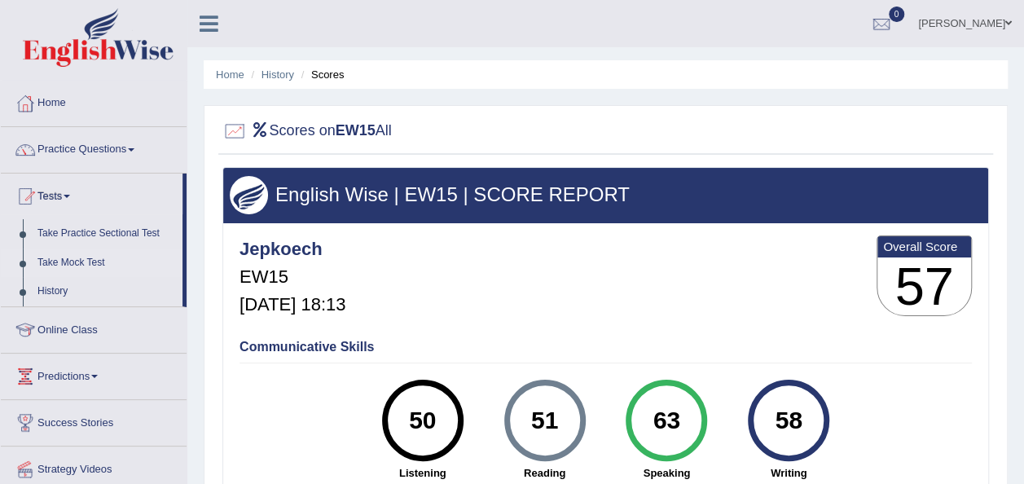
click at [62, 257] on link "Take Mock Test" at bounding box center [106, 262] width 152 height 29
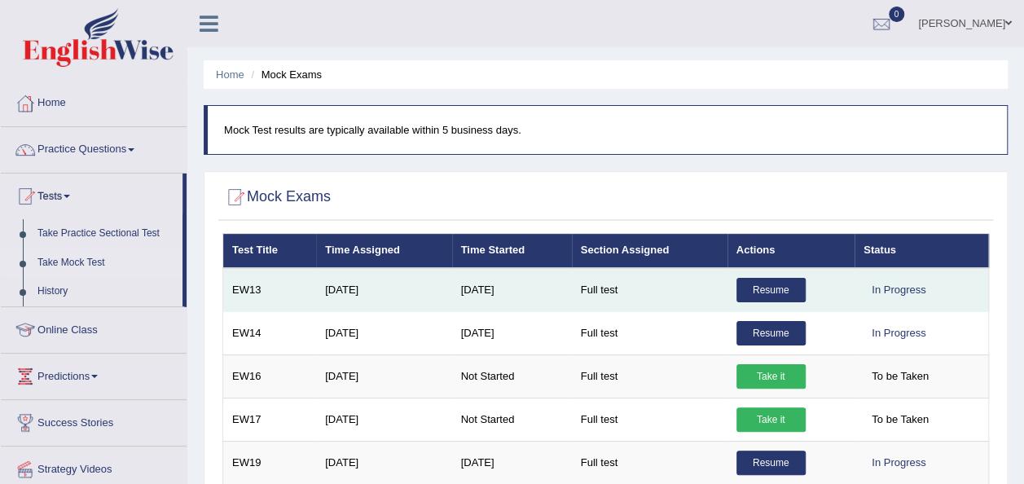
click at [765, 289] on link "Resume" at bounding box center [770, 290] width 69 height 24
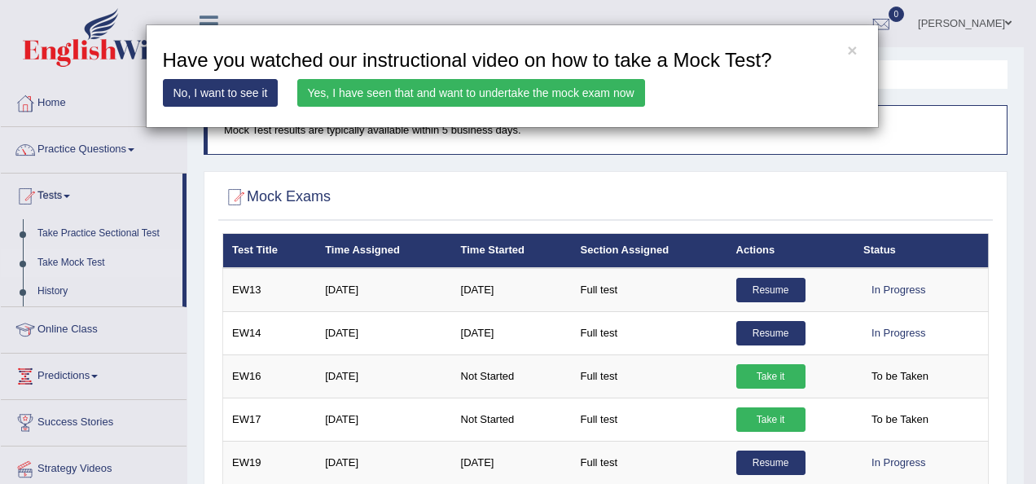
click at [484, 97] on link "Yes, I have seen that and want to undertake the mock exam now" at bounding box center [471, 93] width 348 height 28
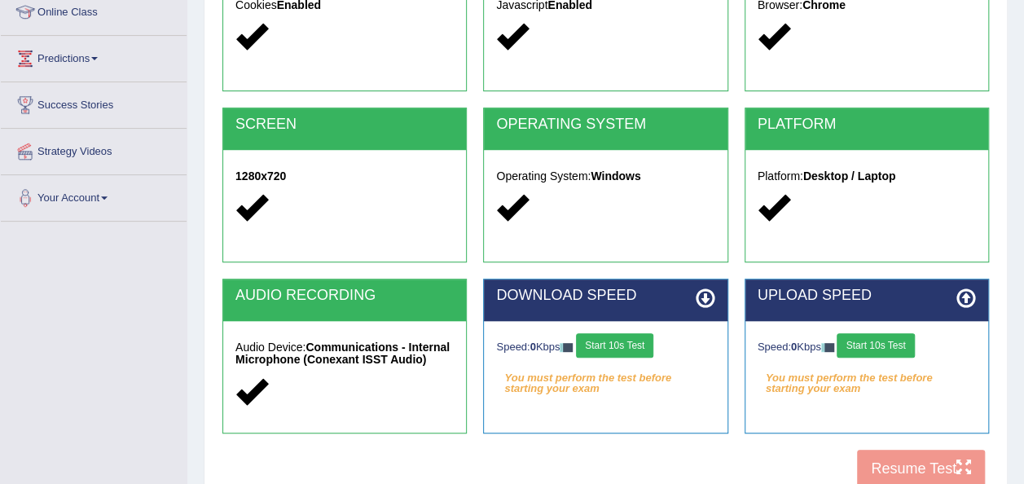
scroll to position [261, 0]
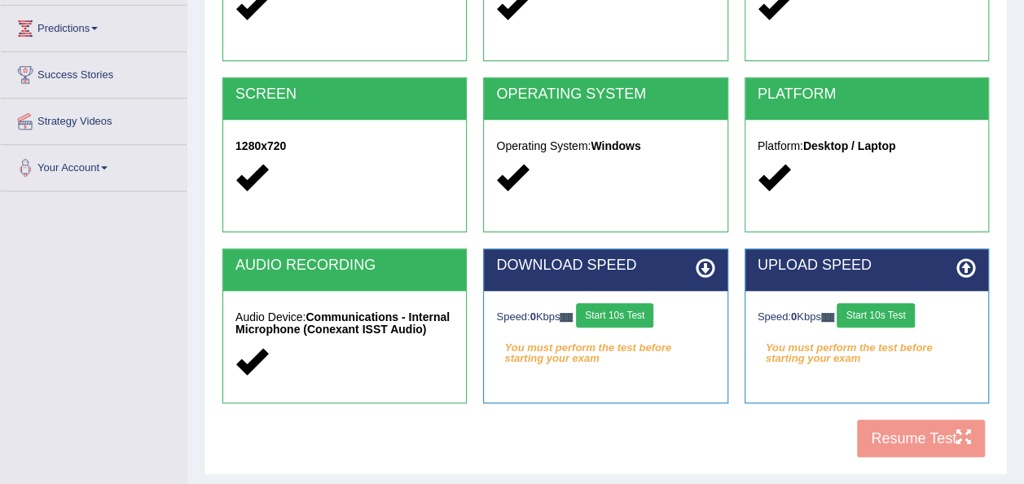
click at [612, 310] on button "Start 10s Test" at bounding box center [614, 315] width 77 height 24
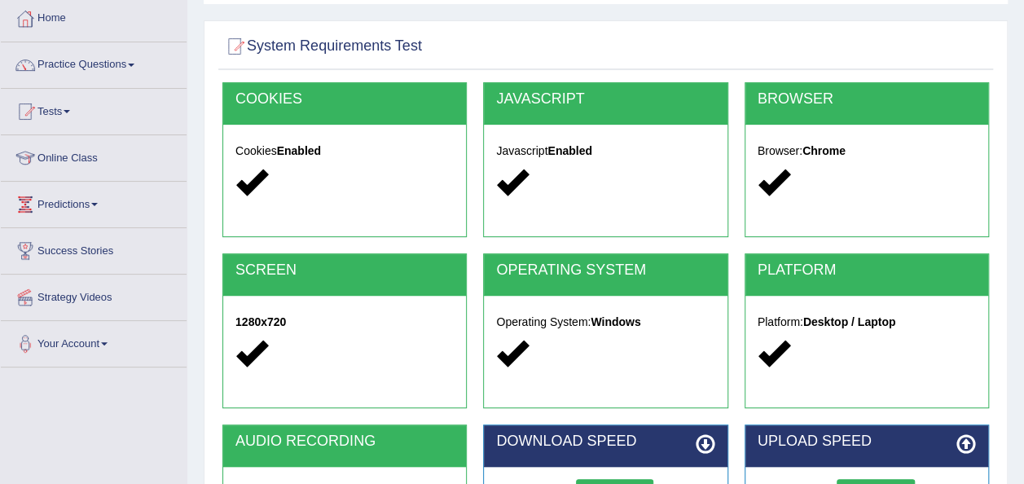
scroll to position [0, 0]
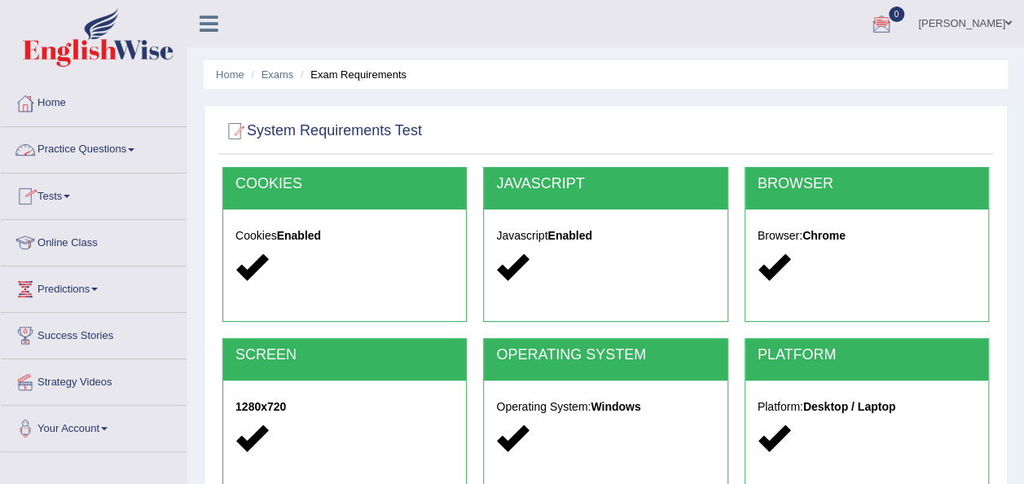
click at [135, 151] on link "Practice Questions" at bounding box center [94, 147] width 186 height 41
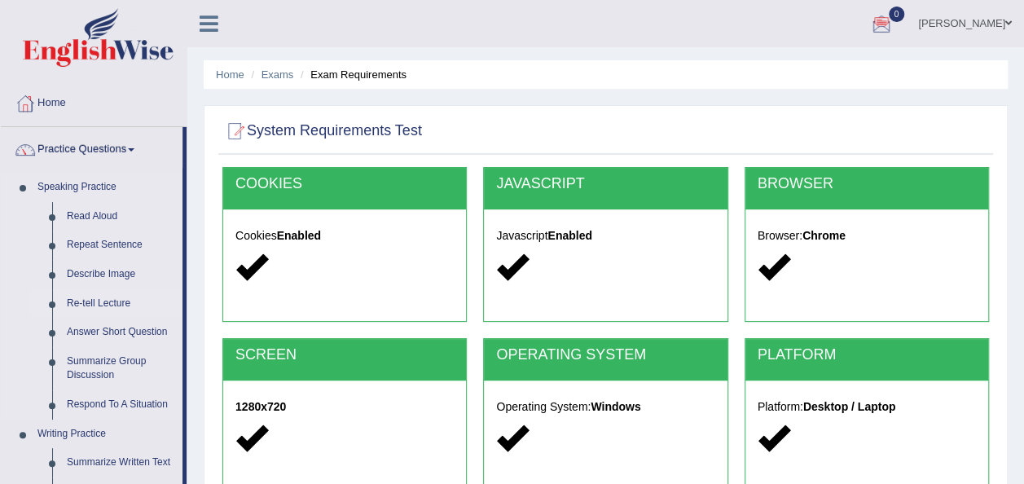
click at [102, 301] on link "Re-tell Lecture" at bounding box center [120, 303] width 123 height 29
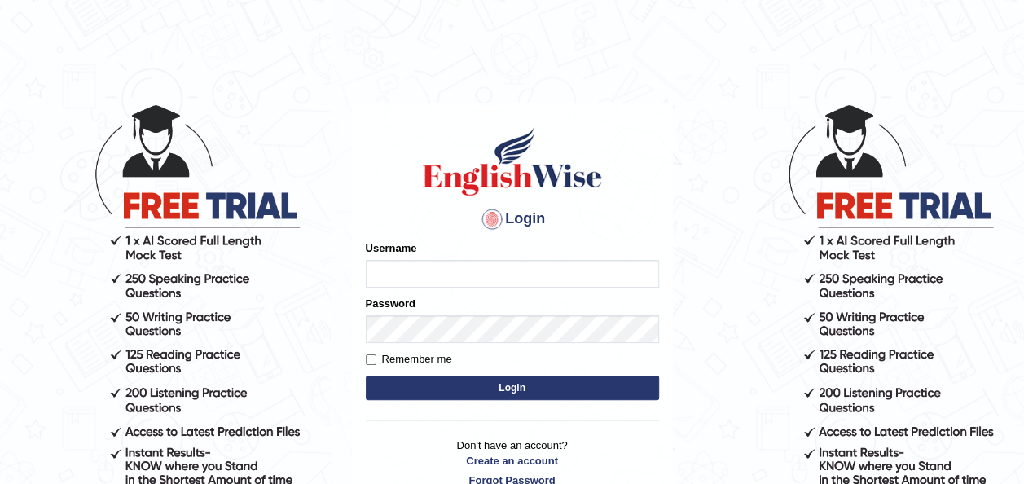
click at [390, 268] on input "Username" at bounding box center [512, 274] width 293 height 28
type input "Jepkoech"
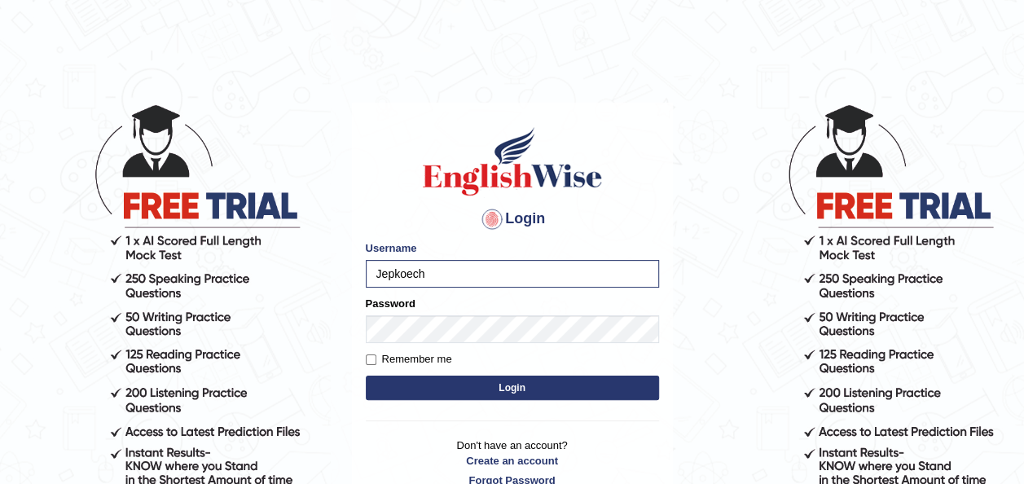
click at [490, 378] on button "Login" at bounding box center [512, 387] width 293 height 24
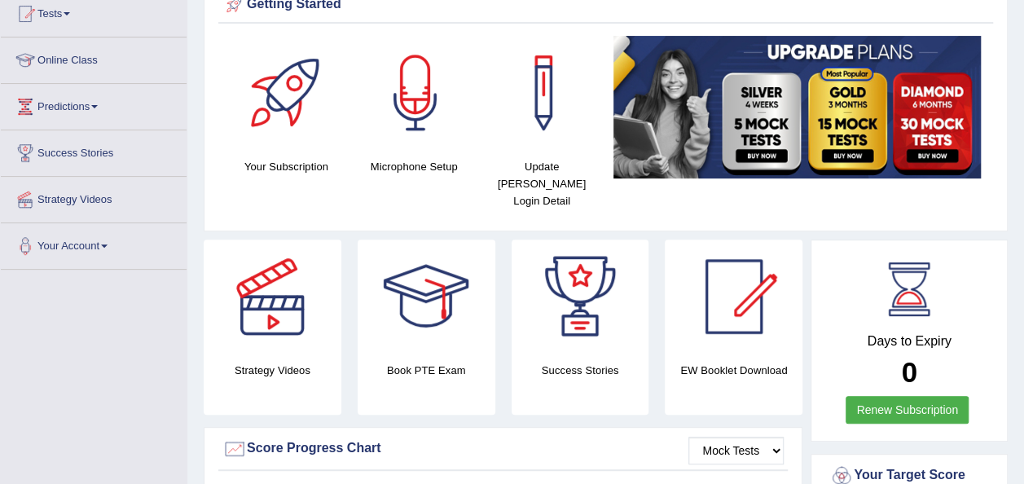
scroll to position [117, 0]
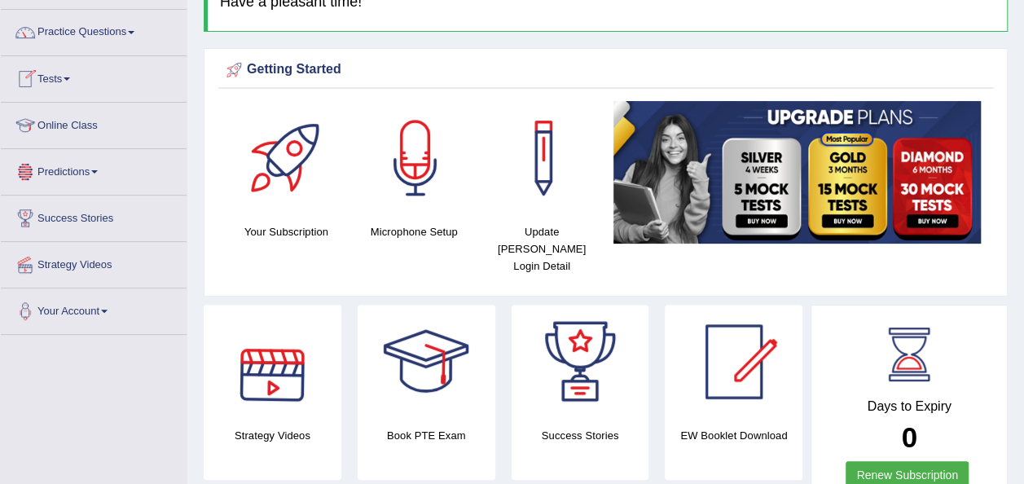
click at [76, 77] on link "Tests" at bounding box center [94, 76] width 186 height 41
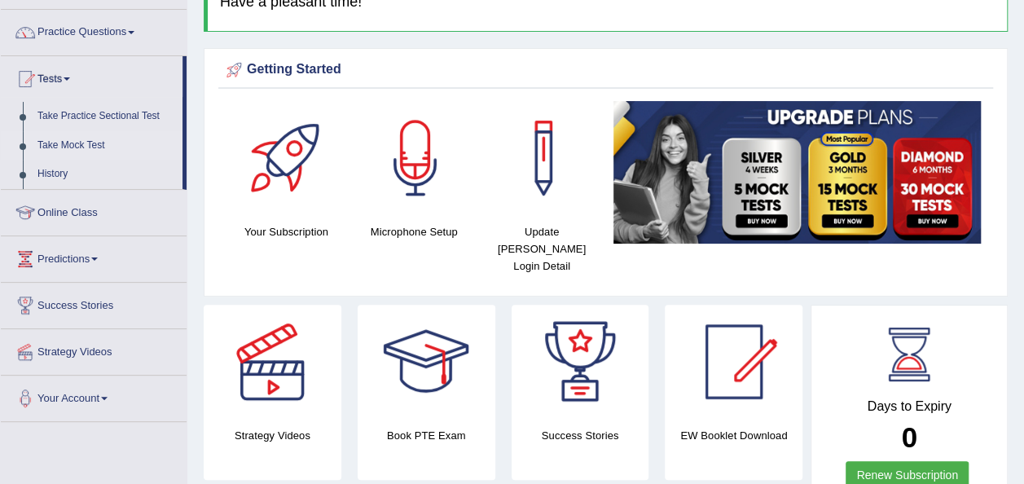
click at [60, 138] on link "Take Mock Test" at bounding box center [106, 145] width 152 height 29
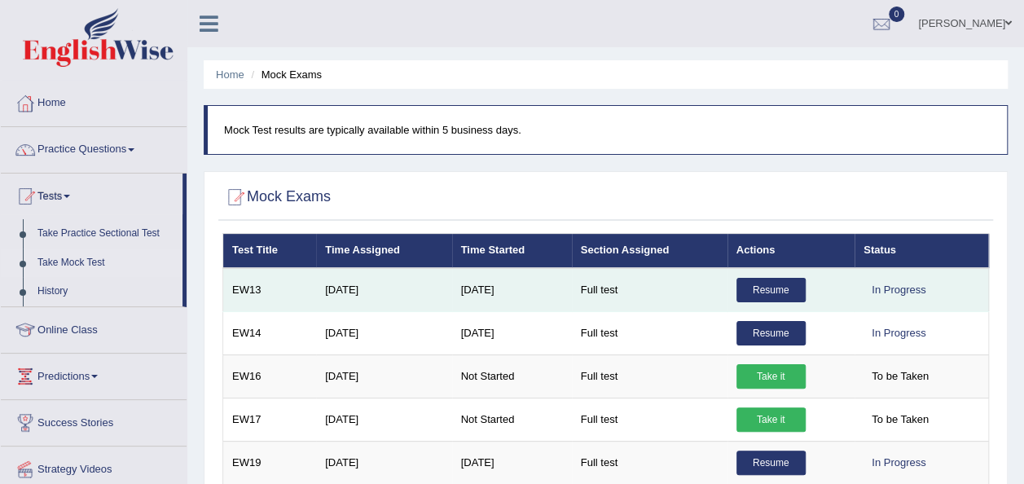
click at [759, 288] on link "Resume" at bounding box center [770, 290] width 69 height 24
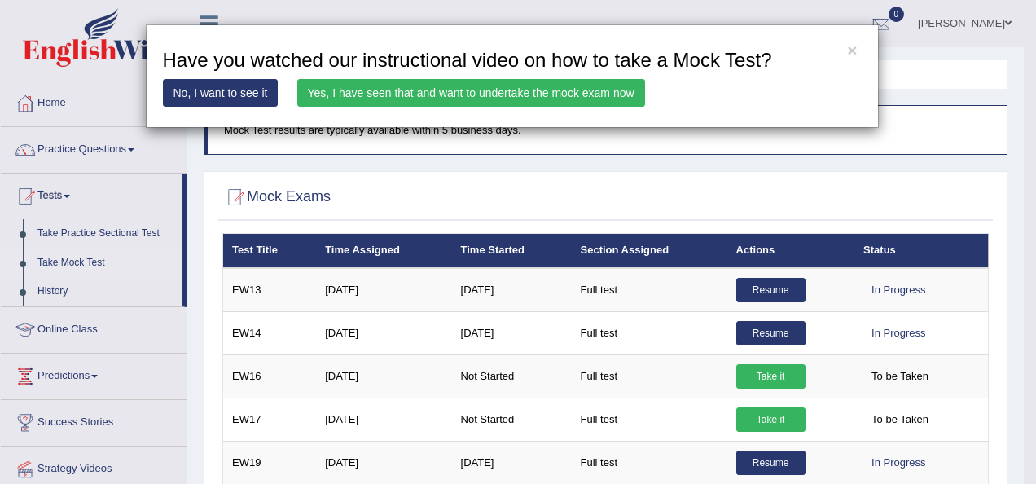
click at [533, 97] on link "Yes, I have seen that and want to undertake the mock exam now" at bounding box center [471, 93] width 348 height 28
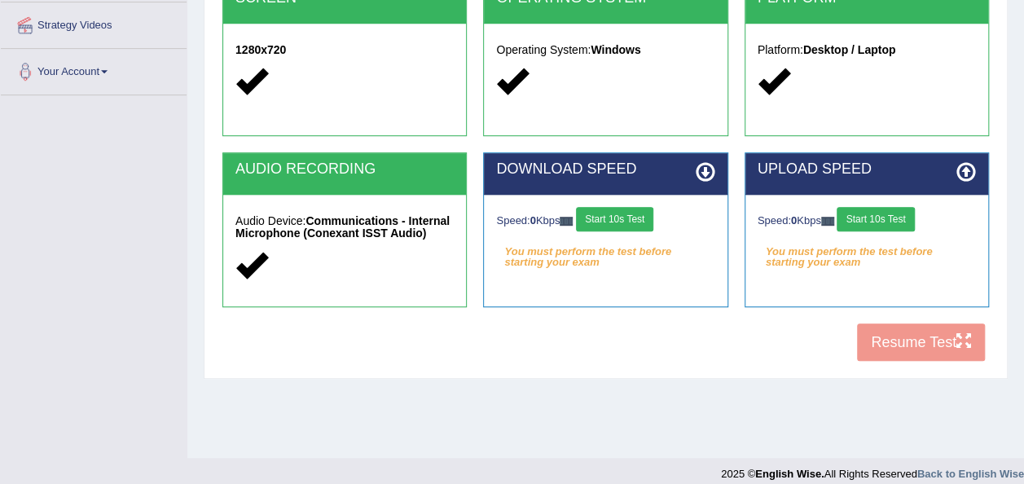
scroll to position [358, 0]
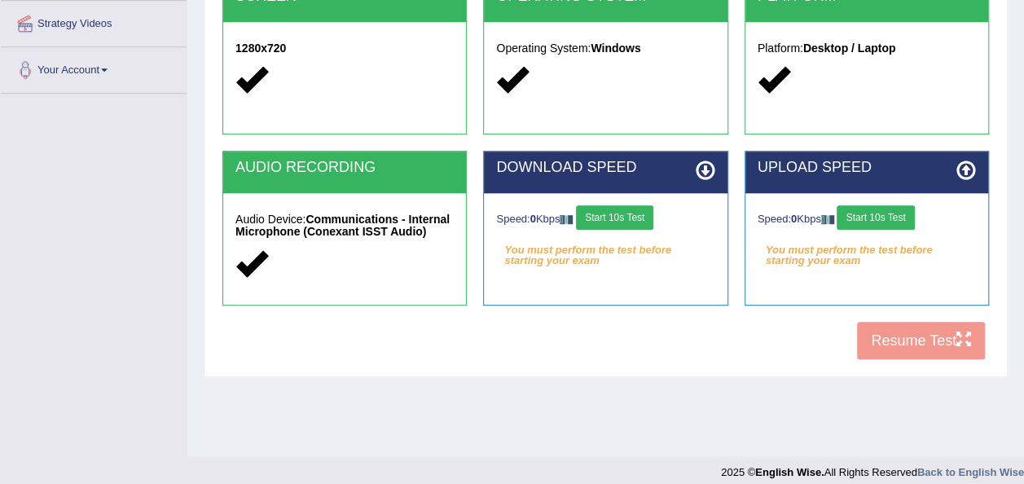
click at [629, 217] on button "Start 10s Test" at bounding box center [614, 217] width 77 height 24
click at [883, 210] on button "Start 10s Test" at bounding box center [874, 217] width 77 height 24
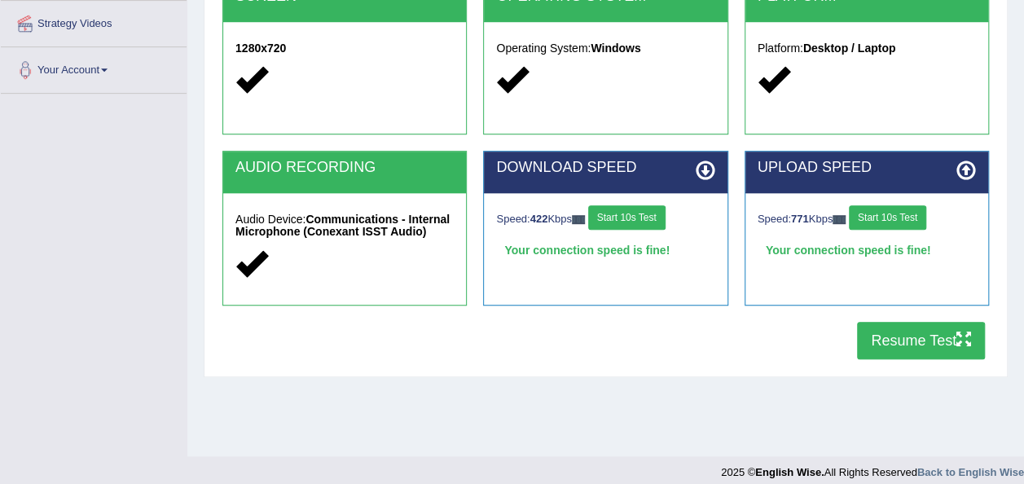
click at [928, 340] on button "Resume Test" at bounding box center [921, 340] width 128 height 37
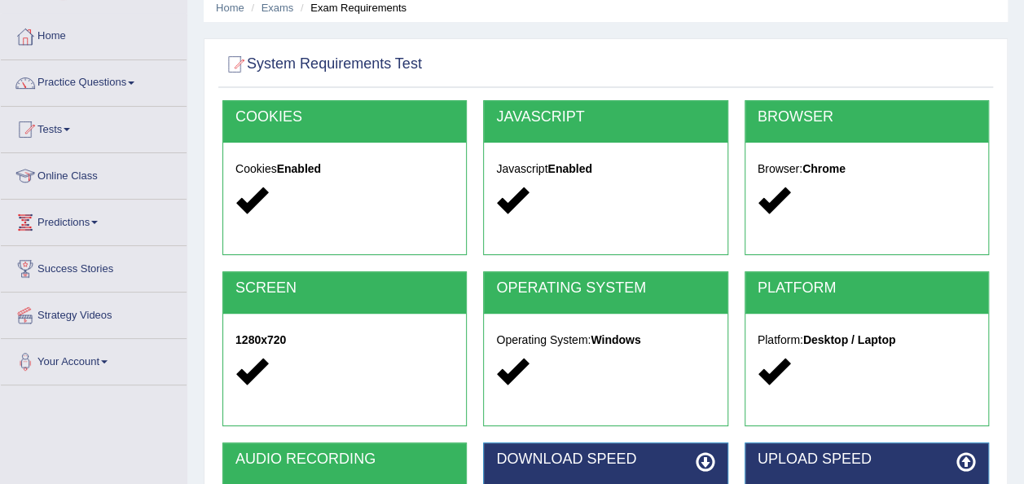
scroll to position [65, 0]
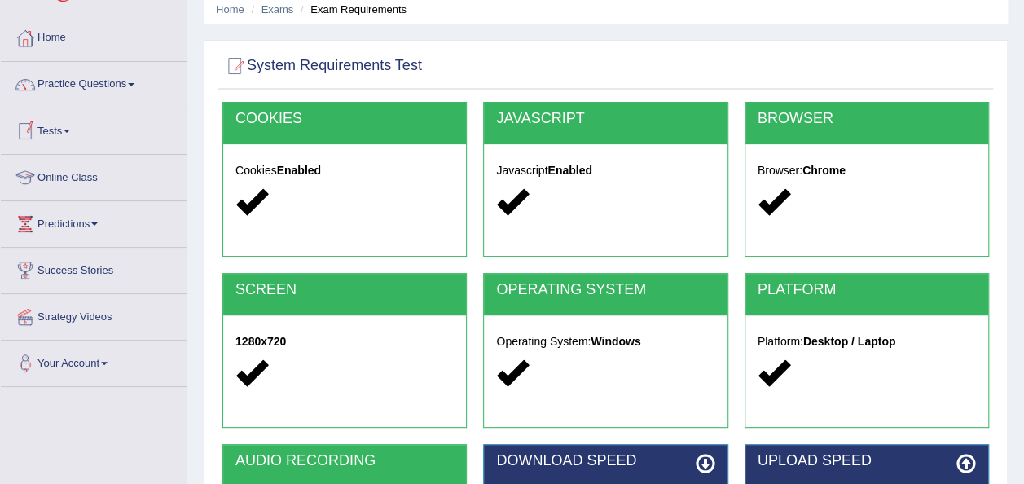
click at [70, 129] on span at bounding box center [67, 130] width 7 height 3
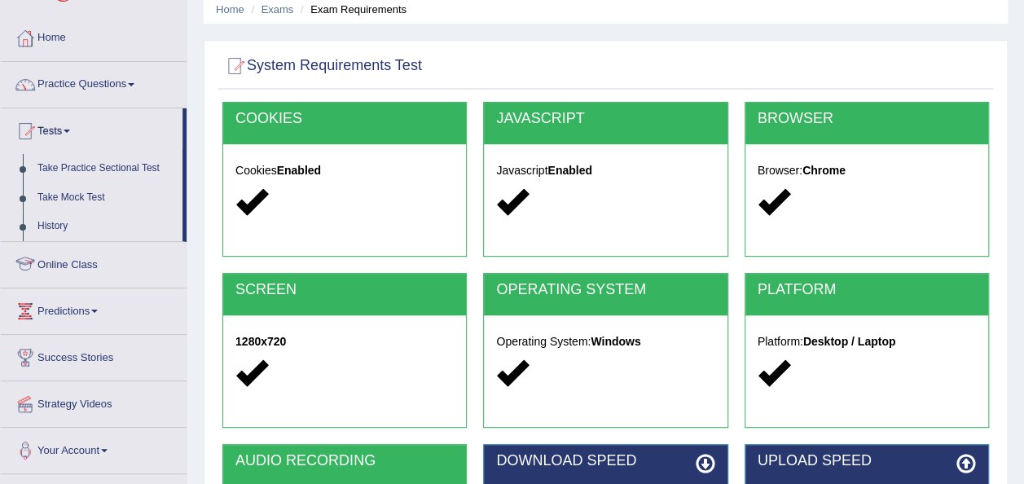
click at [64, 258] on link "Online Class" at bounding box center [94, 262] width 186 height 41
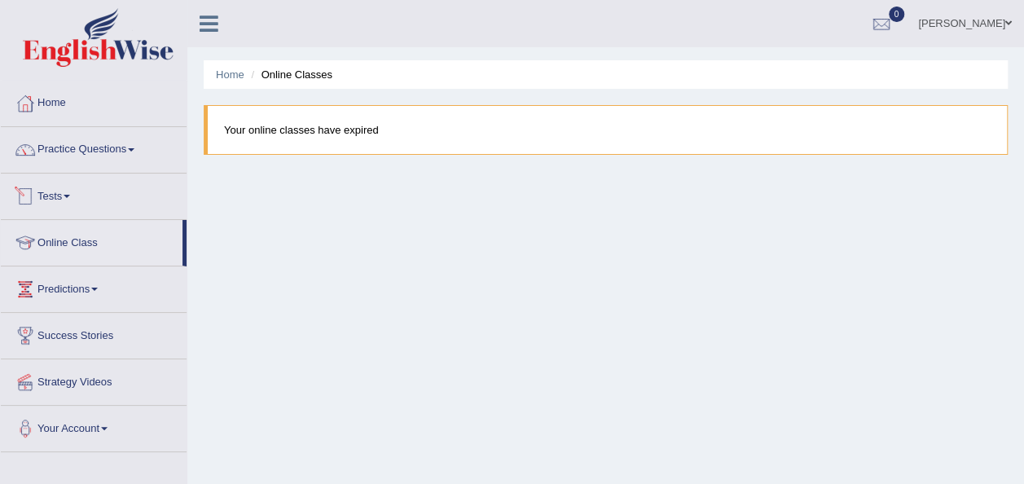
click at [68, 196] on span at bounding box center [67, 196] width 7 height 3
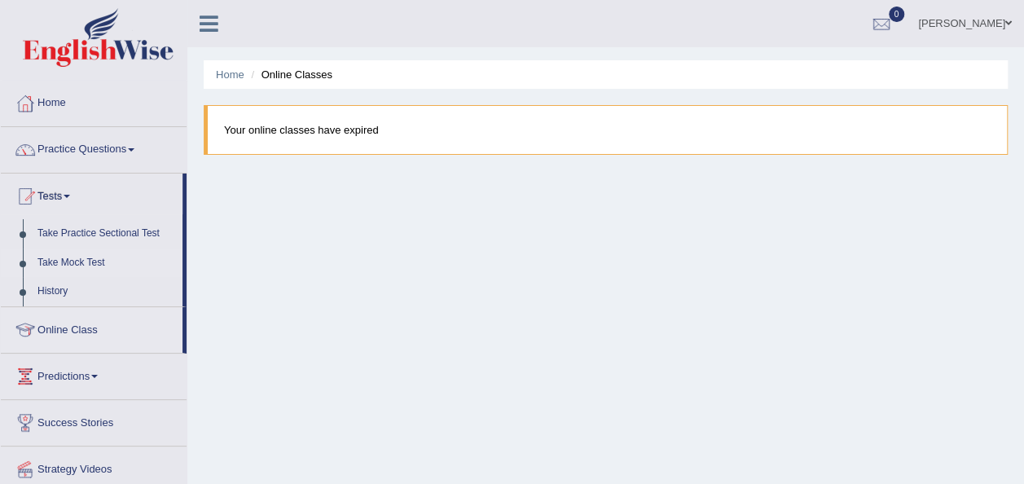
click at [72, 253] on link "Take Mock Test" at bounding box center [106, 262] width 152 height 29
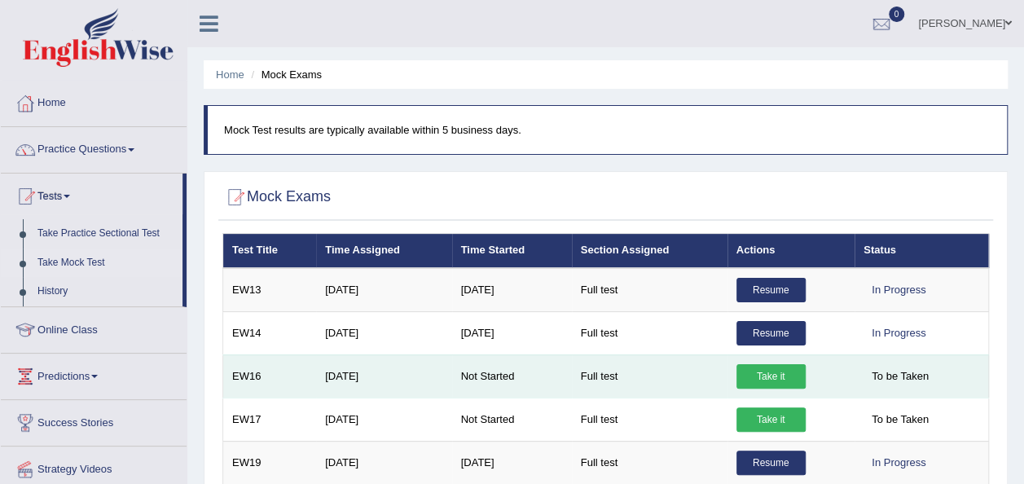
click at [757, 372] on link "Take it" at bounding box center [770, 376] width 69 height 24
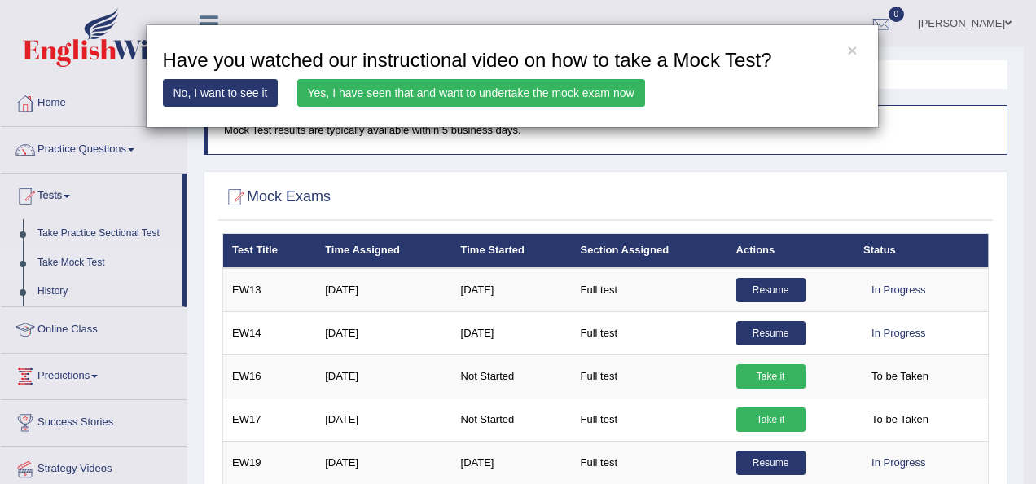
click at [514, 90] on link "Yes, I have seen that and want to undertake the mock exam now" at bounding box center [471, 93] width 348 height 28
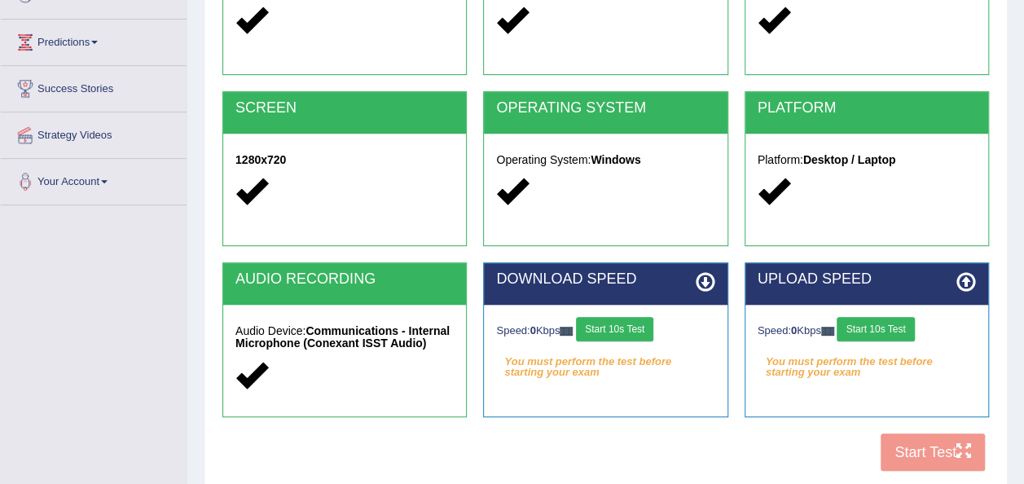
scroll to position [293, 0]
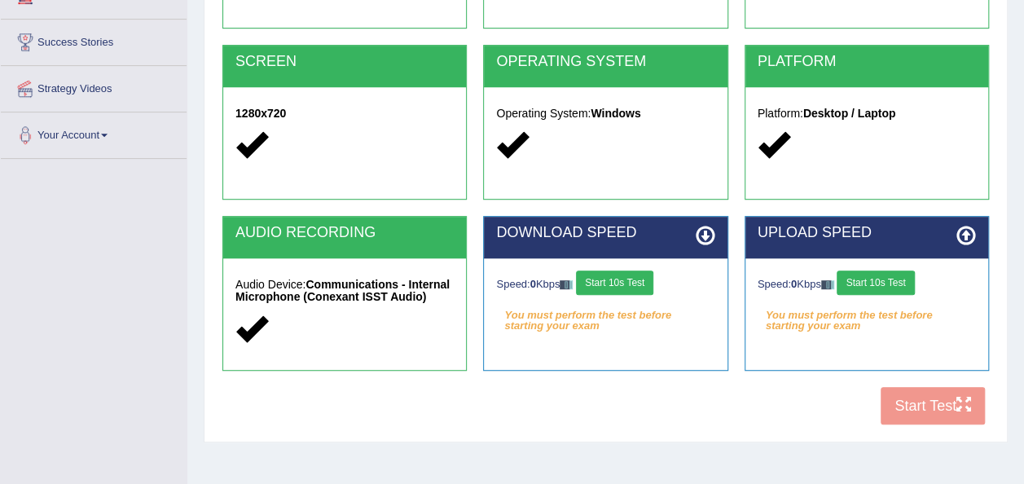
click at [621, 274] on button "Start 10s Test" at bounding box center [614, 282] width 77 height 24
click at [875, 279] on button "Start 10s Test" at bounding box center [874, 282] width 77 height 24
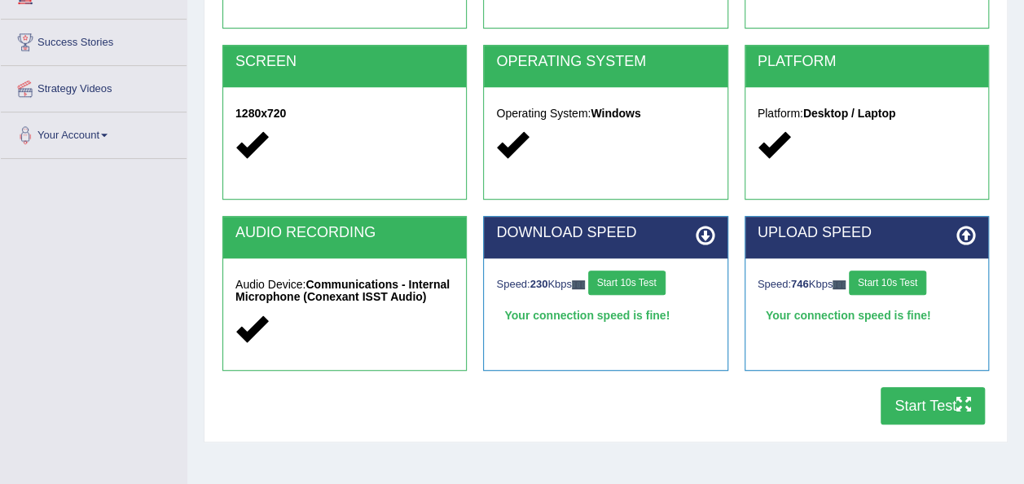
click at [897, 399] on button "Start Test" at bounding box center [932, 405] width 104 height 37
click at [929, 397] on button "Start Test" at bounding box center [932, 405] width 104 height 37
